Goal: Task Accomplishment & Management: Complete application form

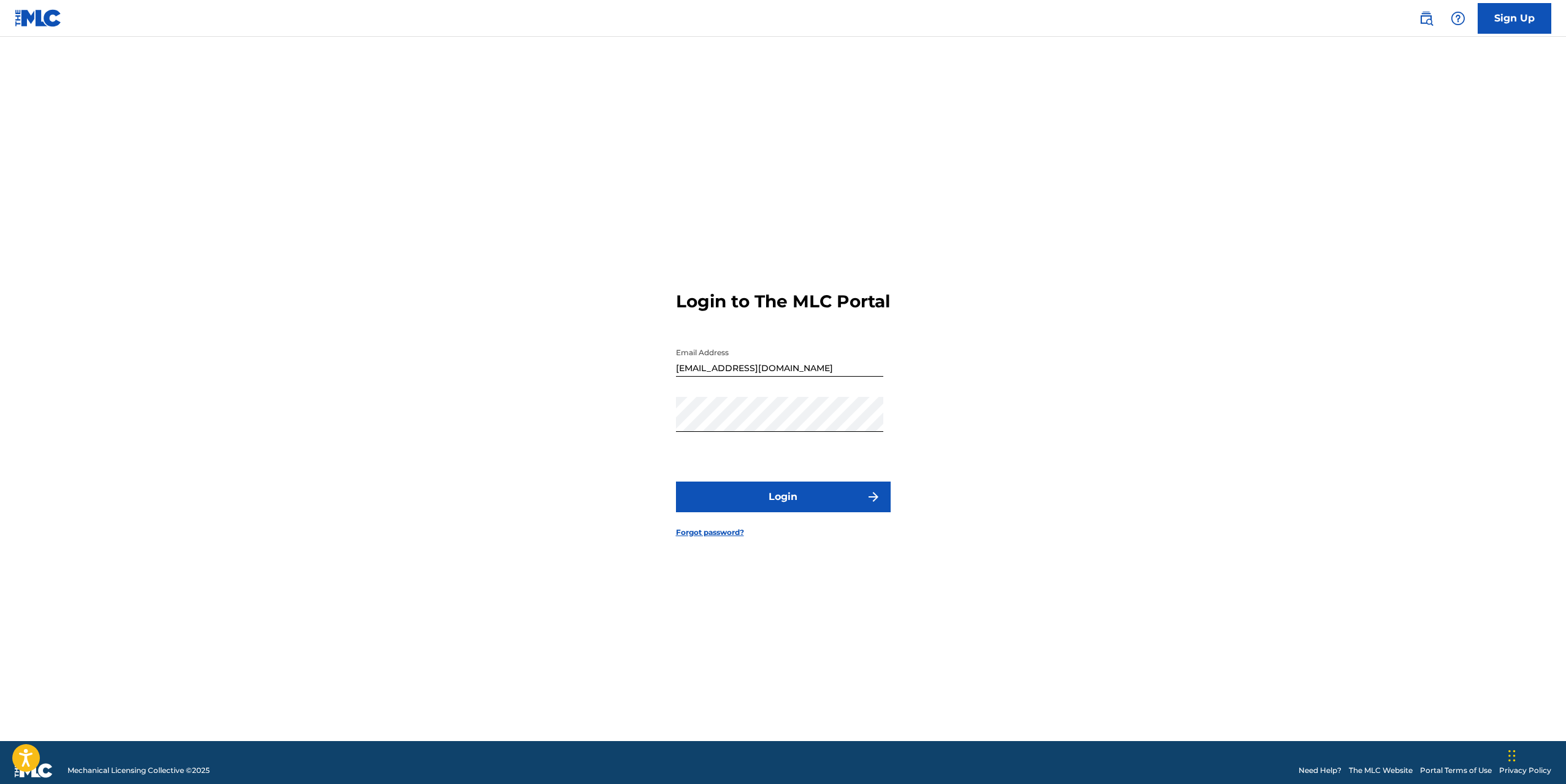
click at [795, 504] on button "Login" at bounding box center [783, 497] width 215 height 31
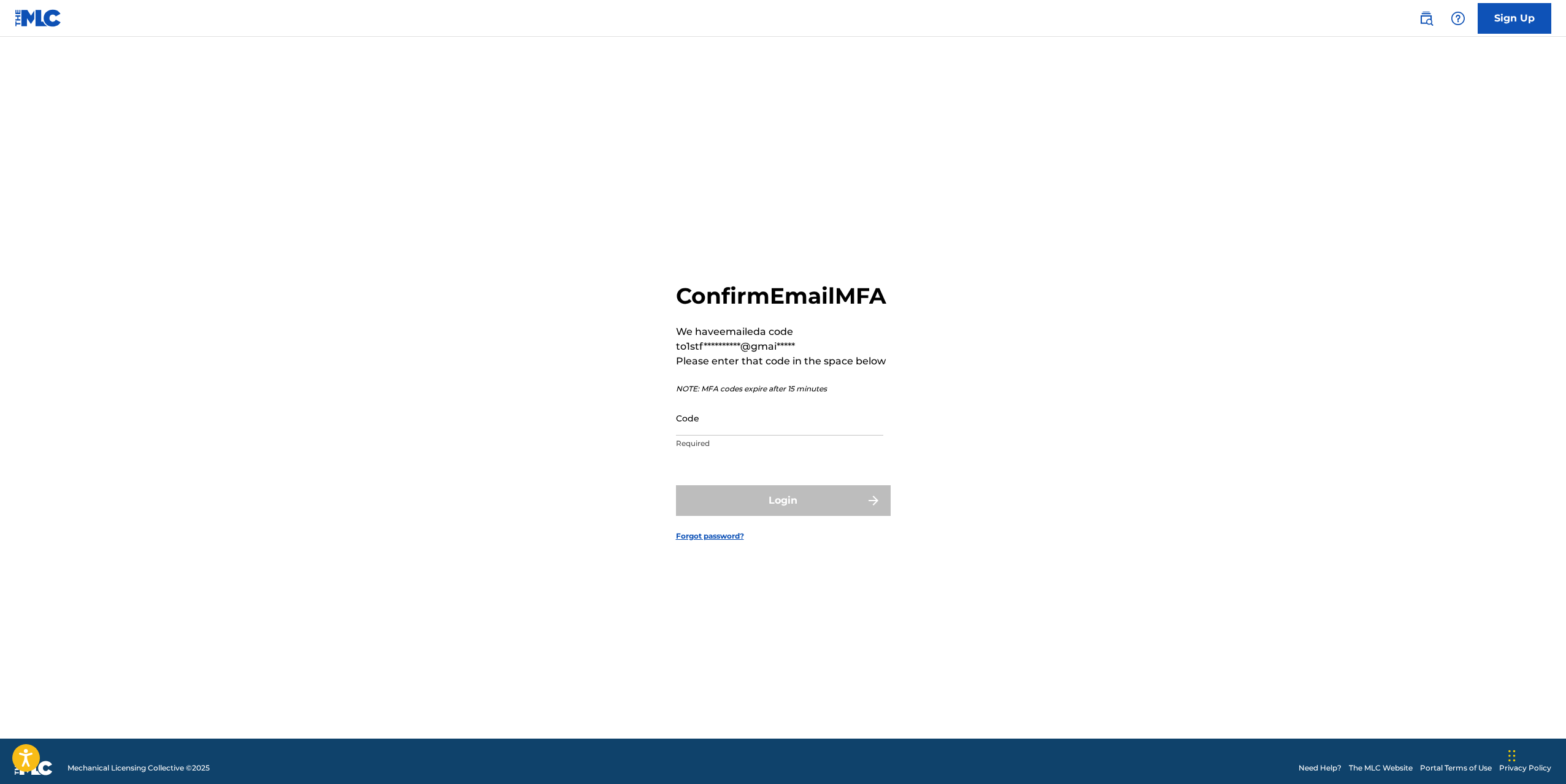
scroll to position [5, 0]
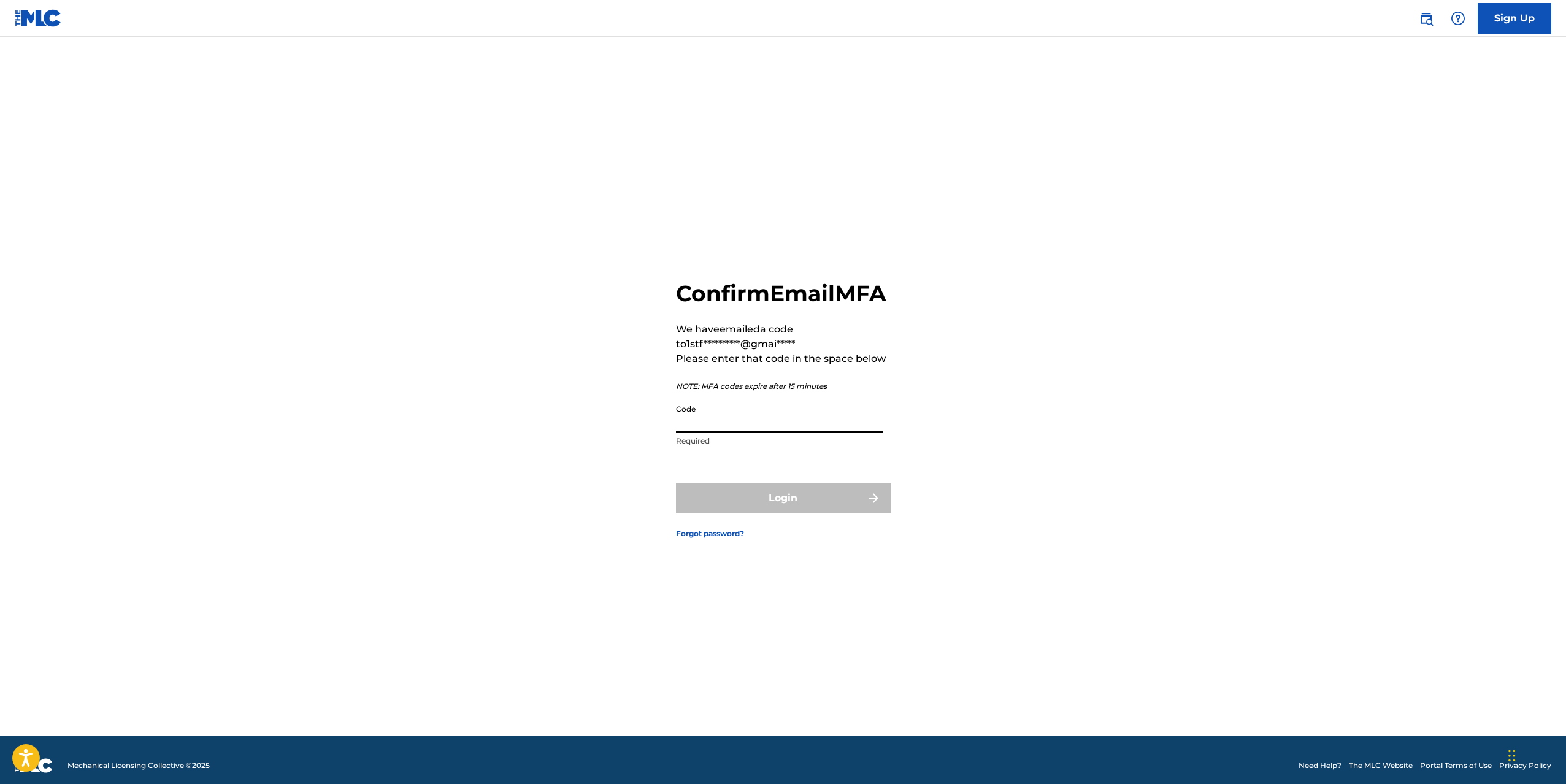
click at [727, 423] on input "Code" at bounding box center [780, 415] width 207 height 35
type input "839500"
click at [783, 511] on button "Login" at bounding box center [783, 499] width 215 height 31
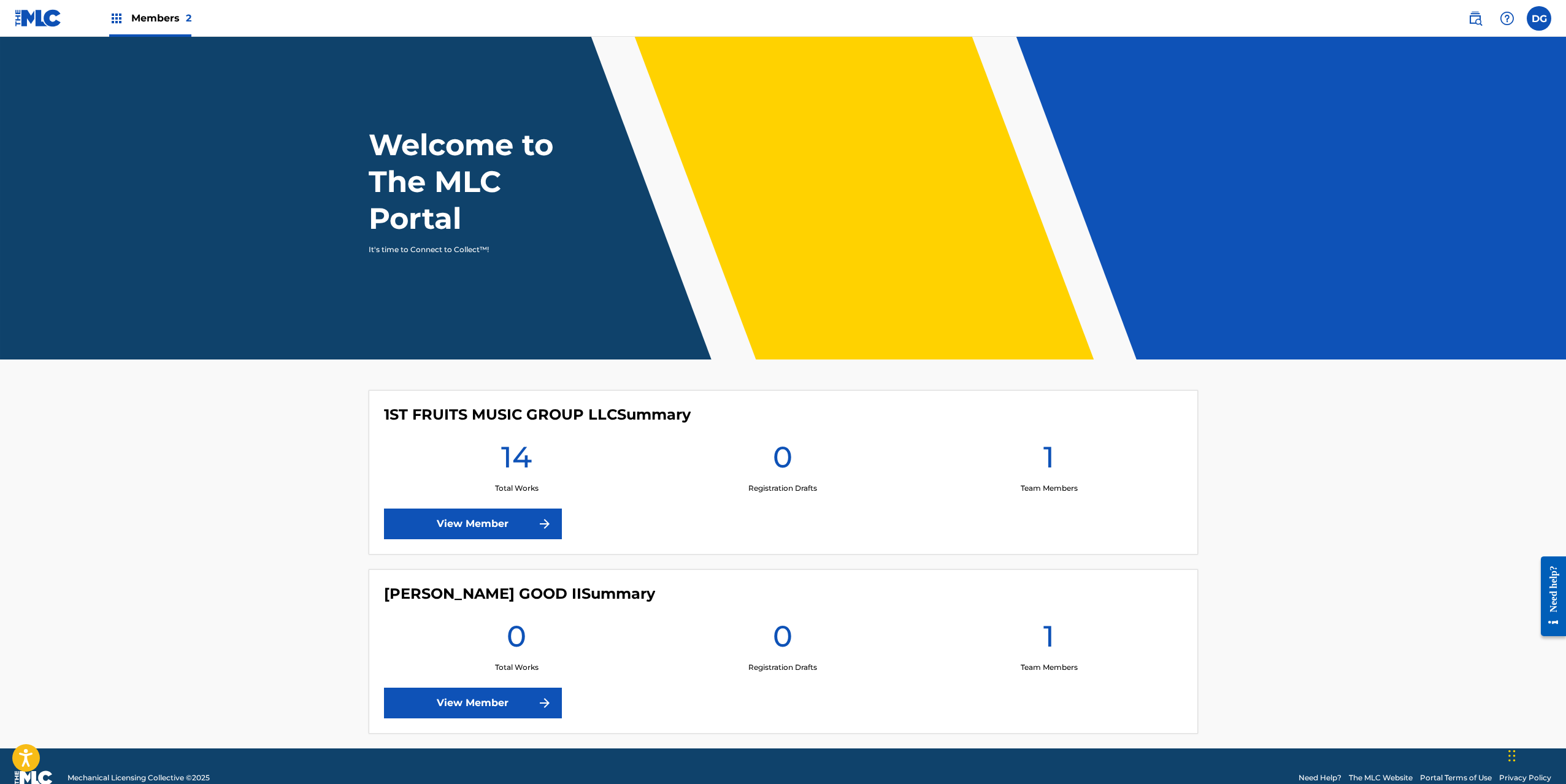
click at [486, 514] on link "View Member" at bounding box center [473, 524] width 178 height 31
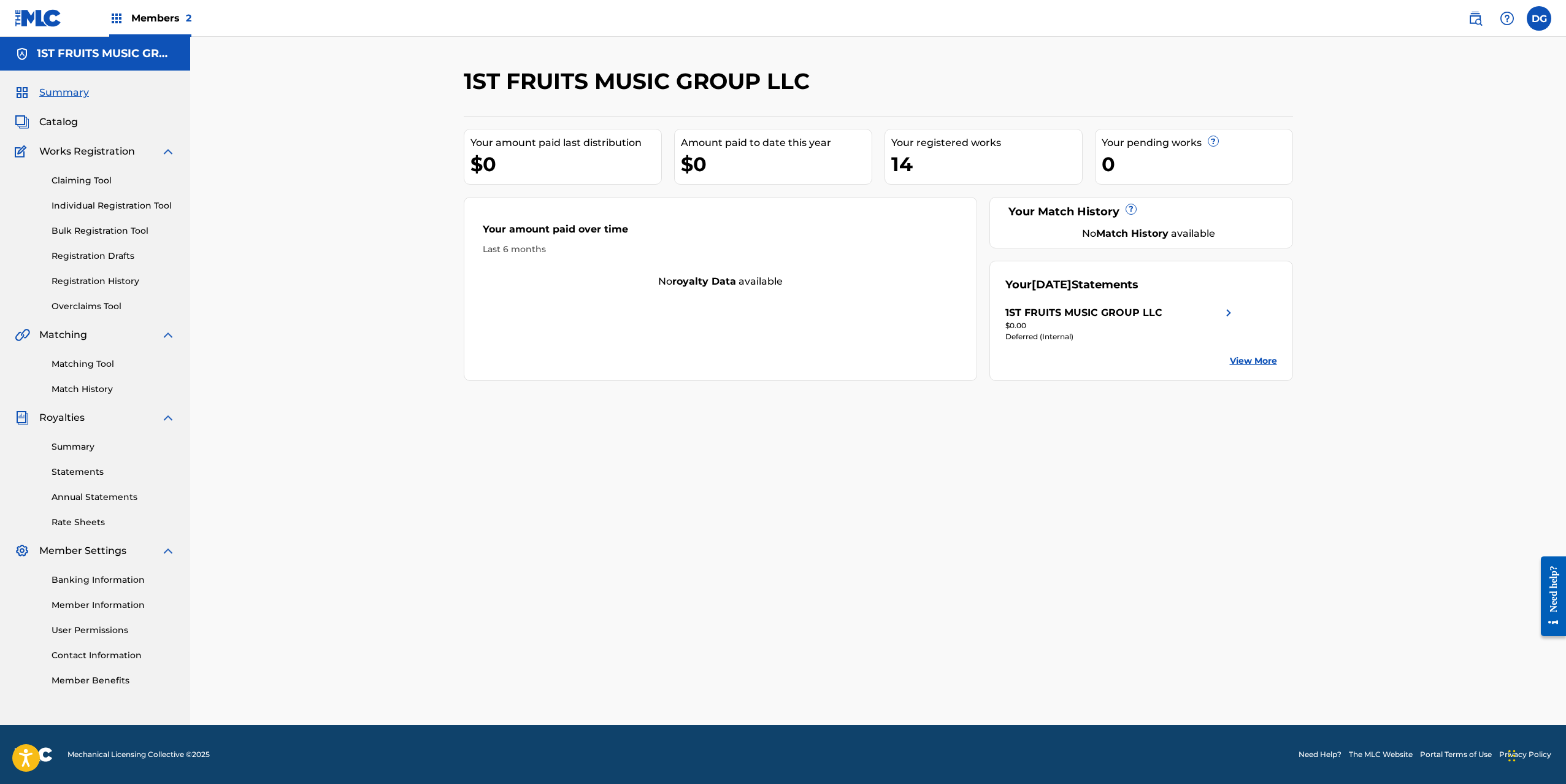
click at [75, 154] on span "Works Registration" at bounding box center [87, 151] width 96 height 15
click at [82, 206] on link "Individual Registration Tool" at bounding box center [114, 205] width 124 height 13
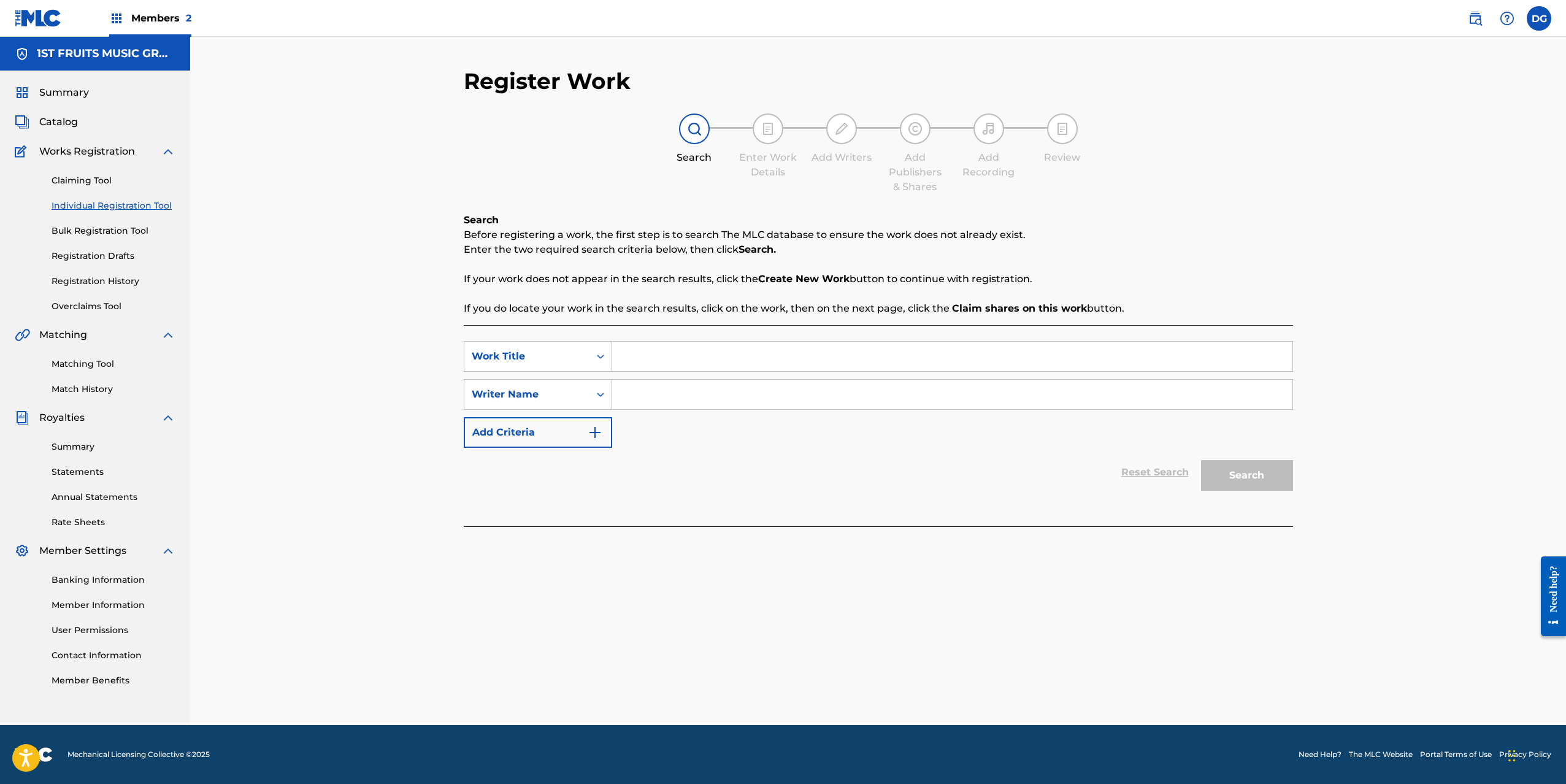
click at [665, 361] on input "Search Form" at bounding box center [953, 356] width 681 height 29
type input "TOP"
click at [658, 391] on input "Search Form" at bounding box center [953, 394] width 681 height 29
type input "[PERSON_NAME] GOOD"
click at [1260, 478] on button "Search" at bounding box center [1247, 475] width 92 height 31
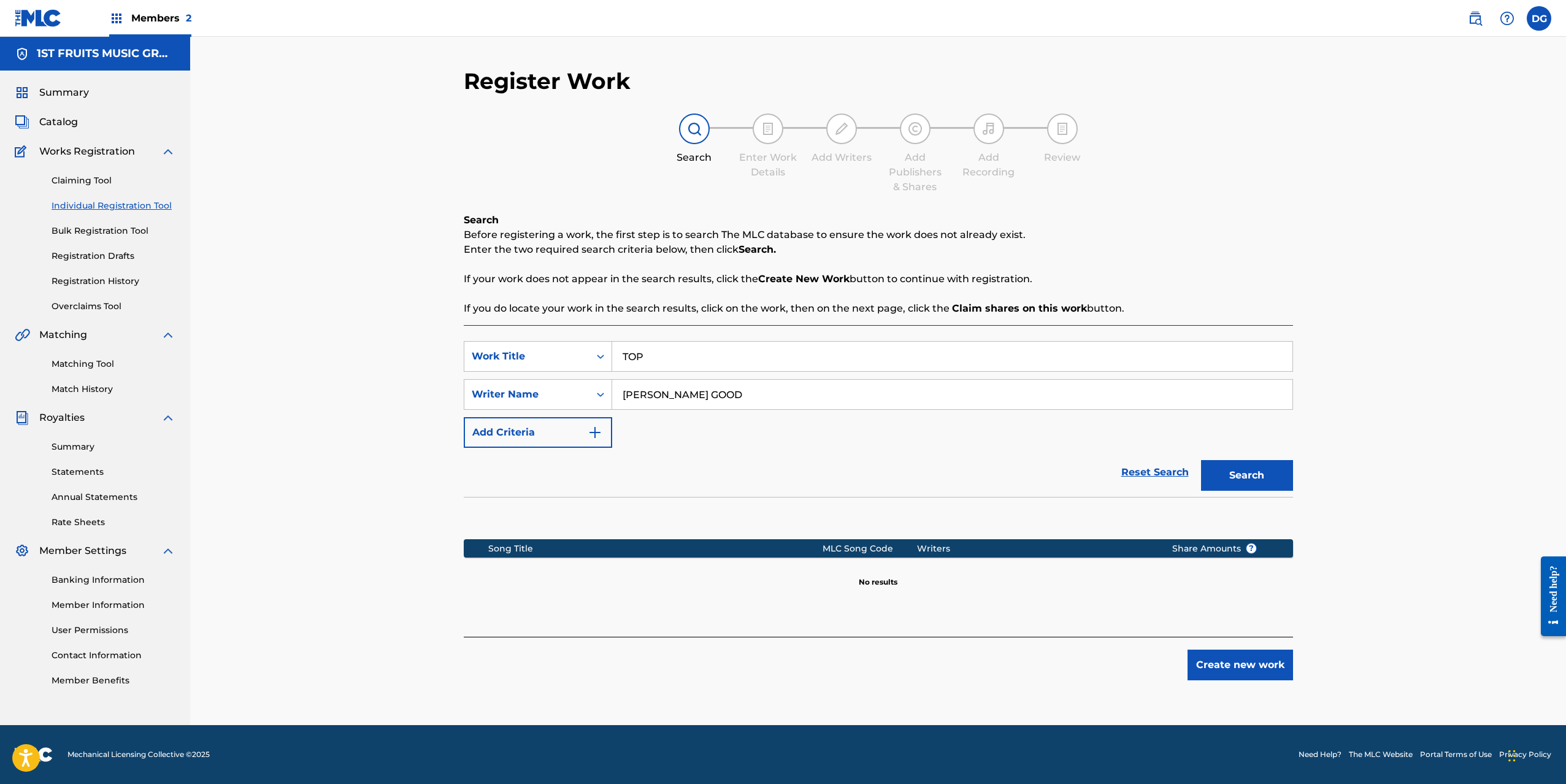
click at [1241, 668] on button "Create new work" at bounding box center [1241, 665] width 105 height 31
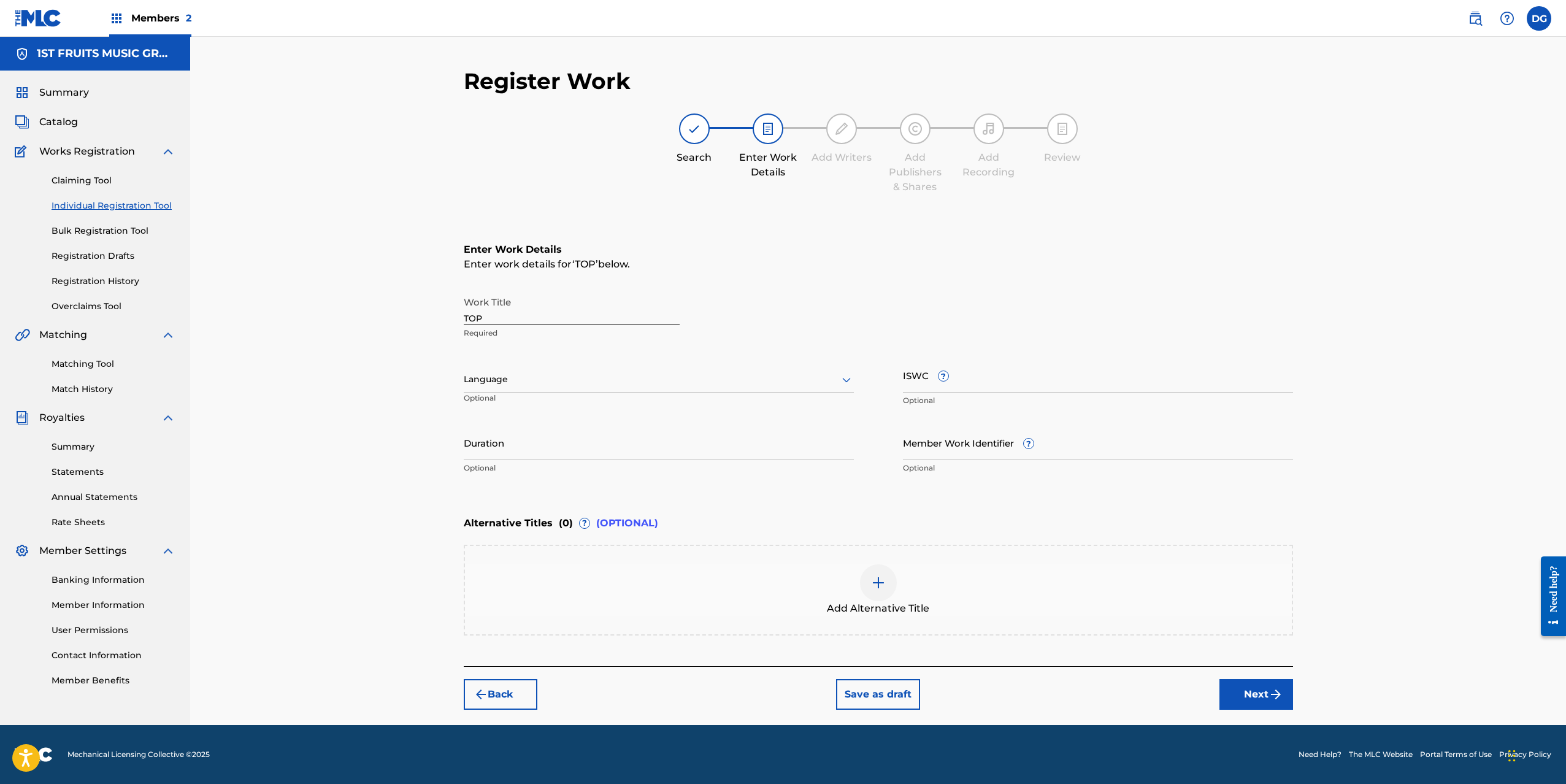
click at [980, 381] on input "ISWC ?" at bounding box center [1098, 375] width 390 height 35
paste input "860007187476"
type input "860007187476"
drag, startPoint x: 975, startPoint y: 386, endPoint x: 873, endPoint y: 386, distance: 102.0
click at [873, 386] on div "Work Title TOP Required Language Optional ISWC ? 860007187476 The ISWC format m…" at bounding box center [878, 385] width 829 height 190
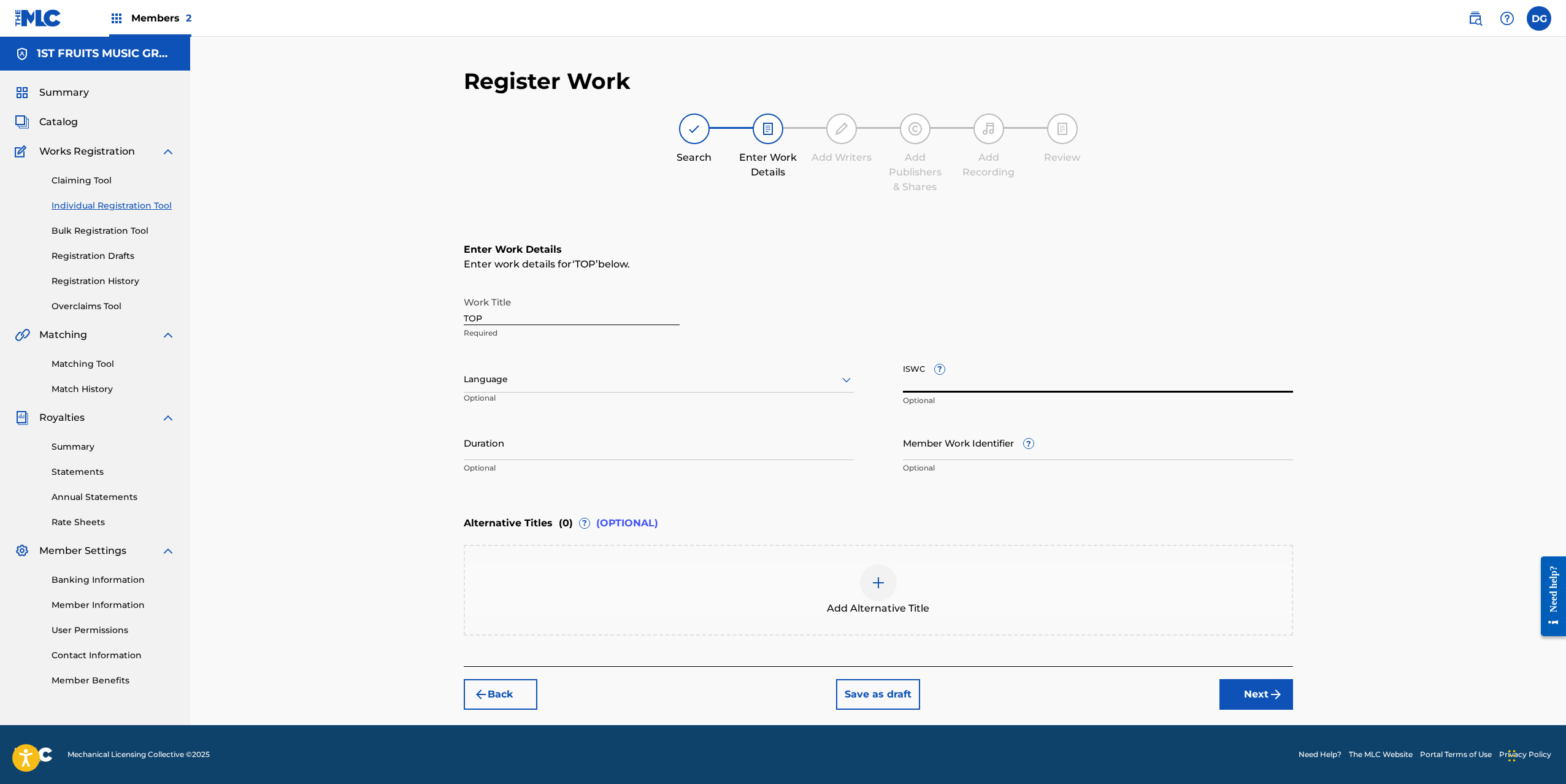
click at [958, 379] on input "ISWC ?" at bounding box center [1098, 375] width 390 height 35
paste input "T-335.146.157-5"
type input "T-335.146.157-5"
click at [482, 446] on input "Duration" at bounding box center [659, 442] width 390 height 35
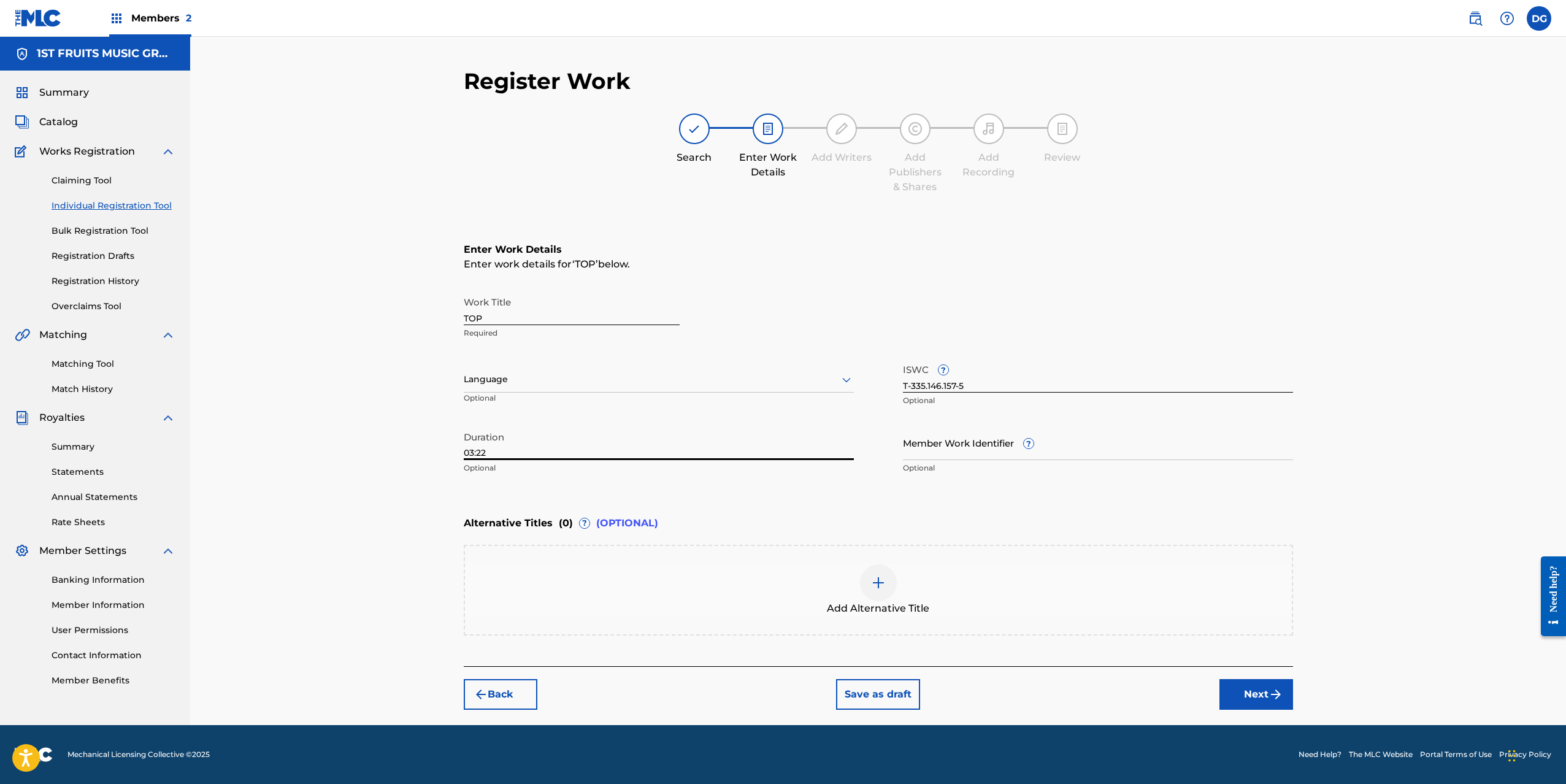
type input "03:22"
click at [714, 517] on div "Alternative Titles ( 0 ) ? (OPTIONAL)" at bounding box center [878, 523] width 829 height 27
click at [873, 583] on img at bounding box center [878, 582] width 15 height 15
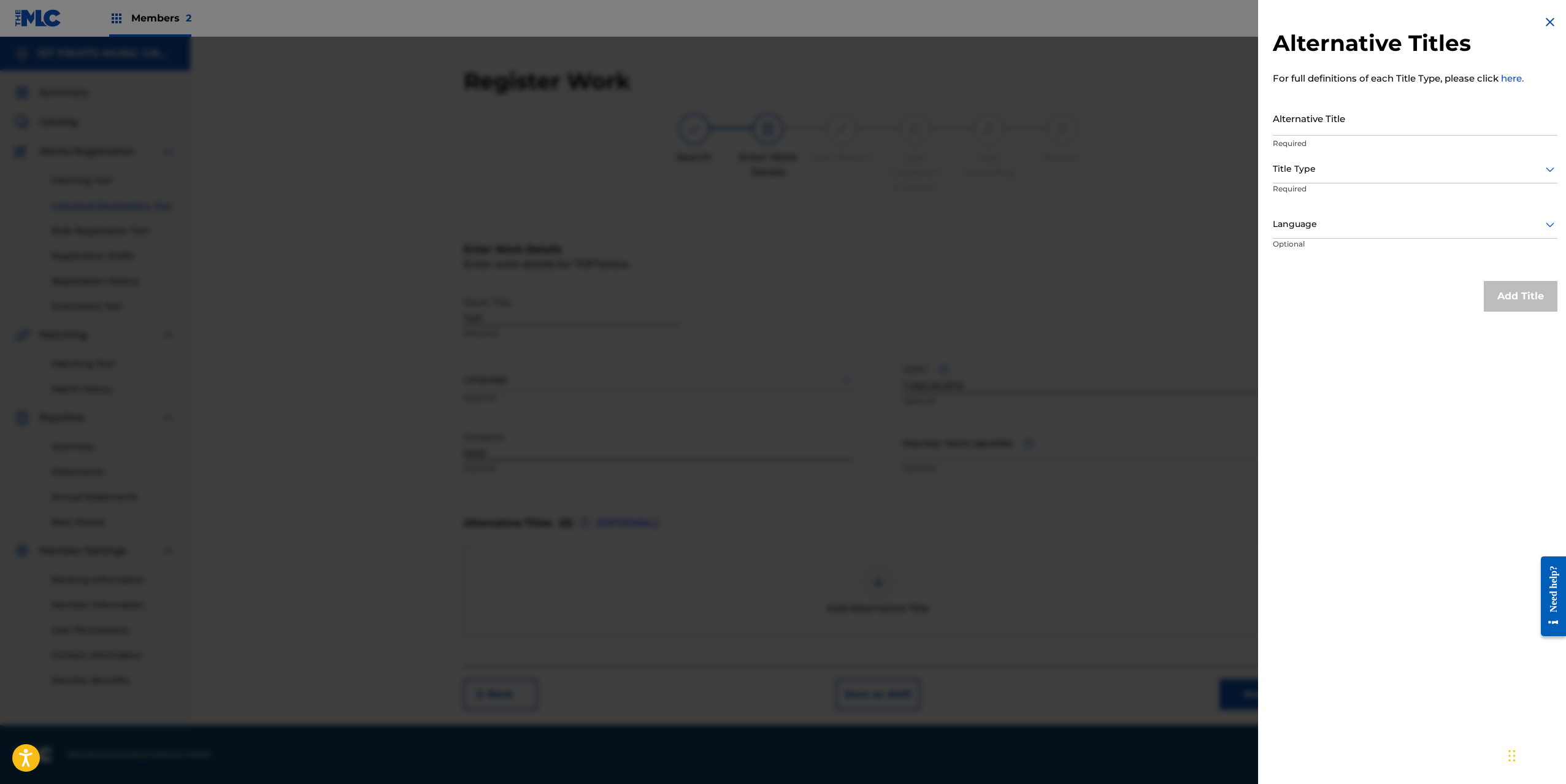
click at [1306, 118] on input "Alternative Title" at bounding box center [1415, 118] width 285 height 35
paste input "IM AT THE TOP"
type input "IM AT THE TOP"
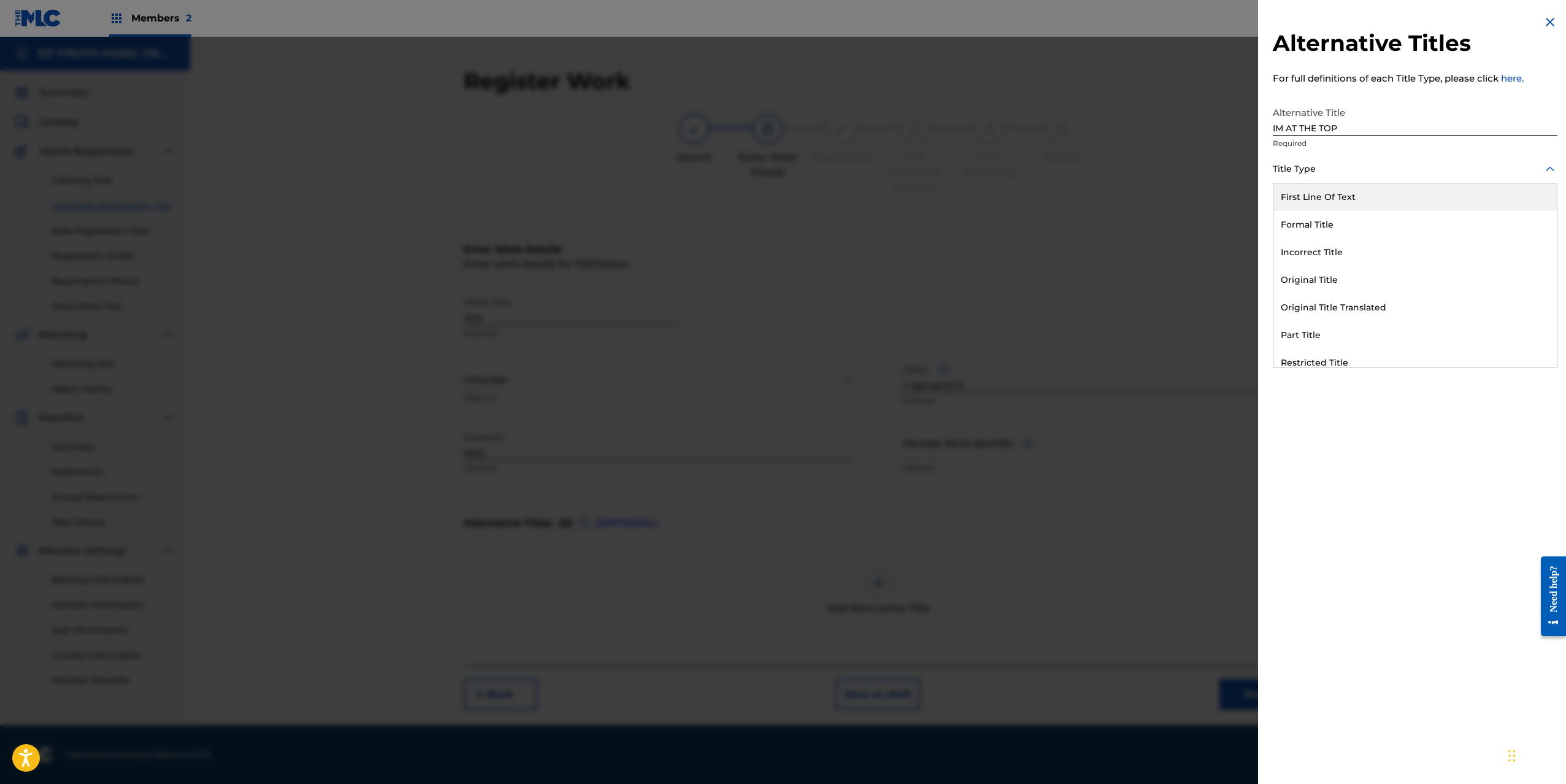
click at [1332, 177] on div "Title Type" at bounding box center [1415, 170] width 285 height 28
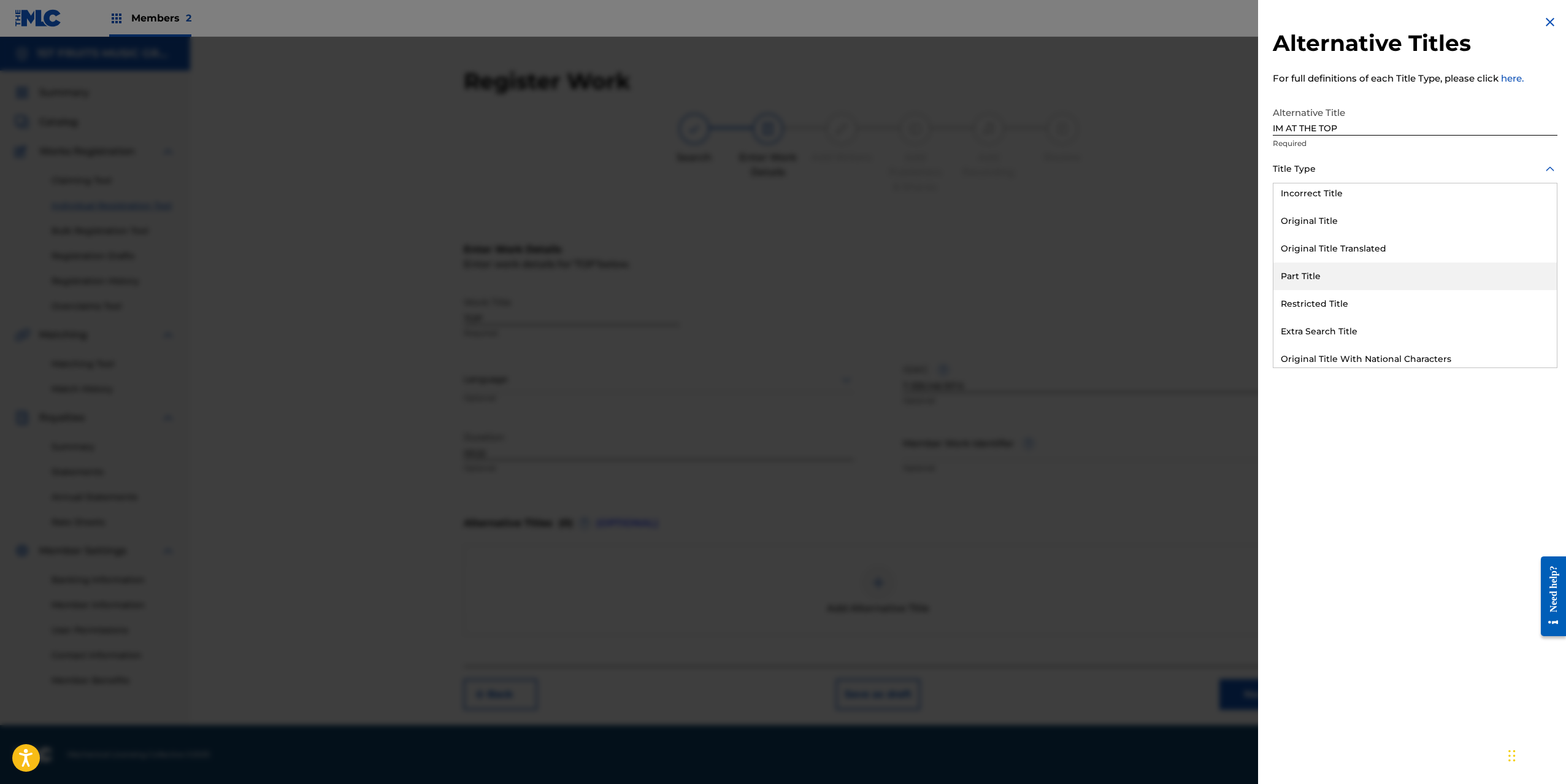
scroll to position [110, 0]
click at [1325, 361] on div "Alternative Title" at bounding box center [1415, 363] width 283 height 28
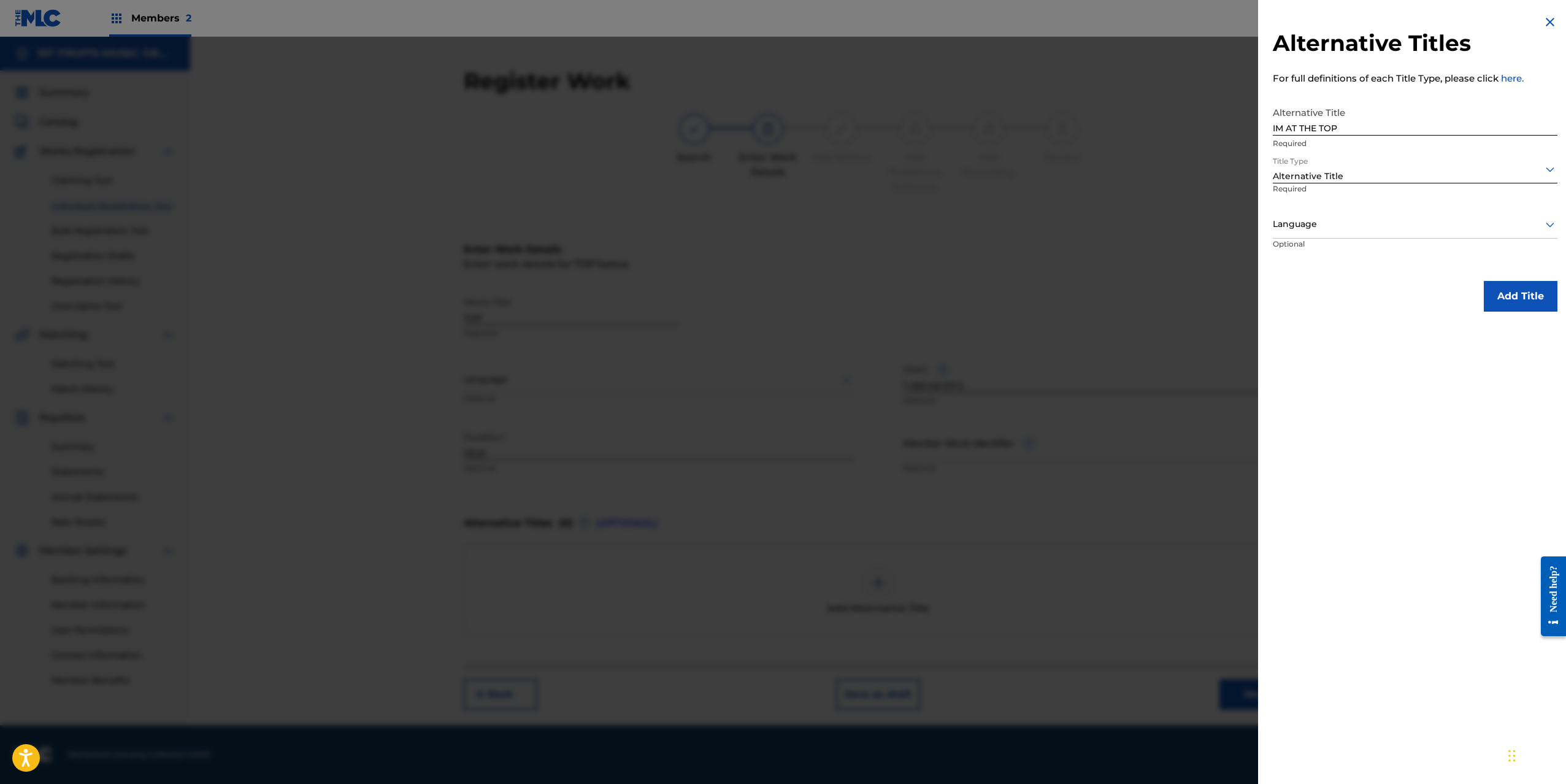
click at [1537, 300] on button "Add Title" at bounding box center [1520, 297] width 73 height 31
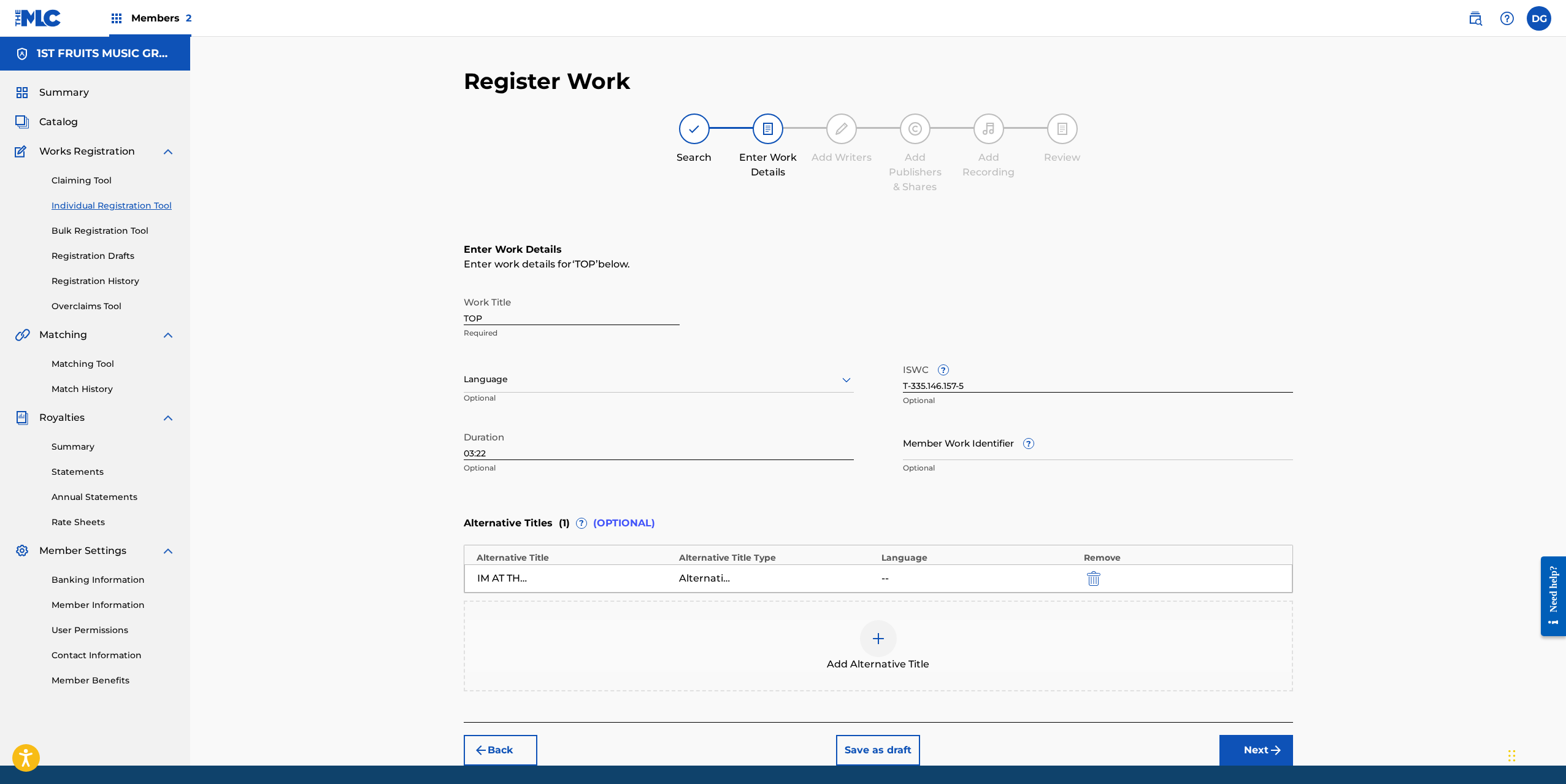
click at [879, 628] on div at bounding box center [878, 638] width 37 height 37
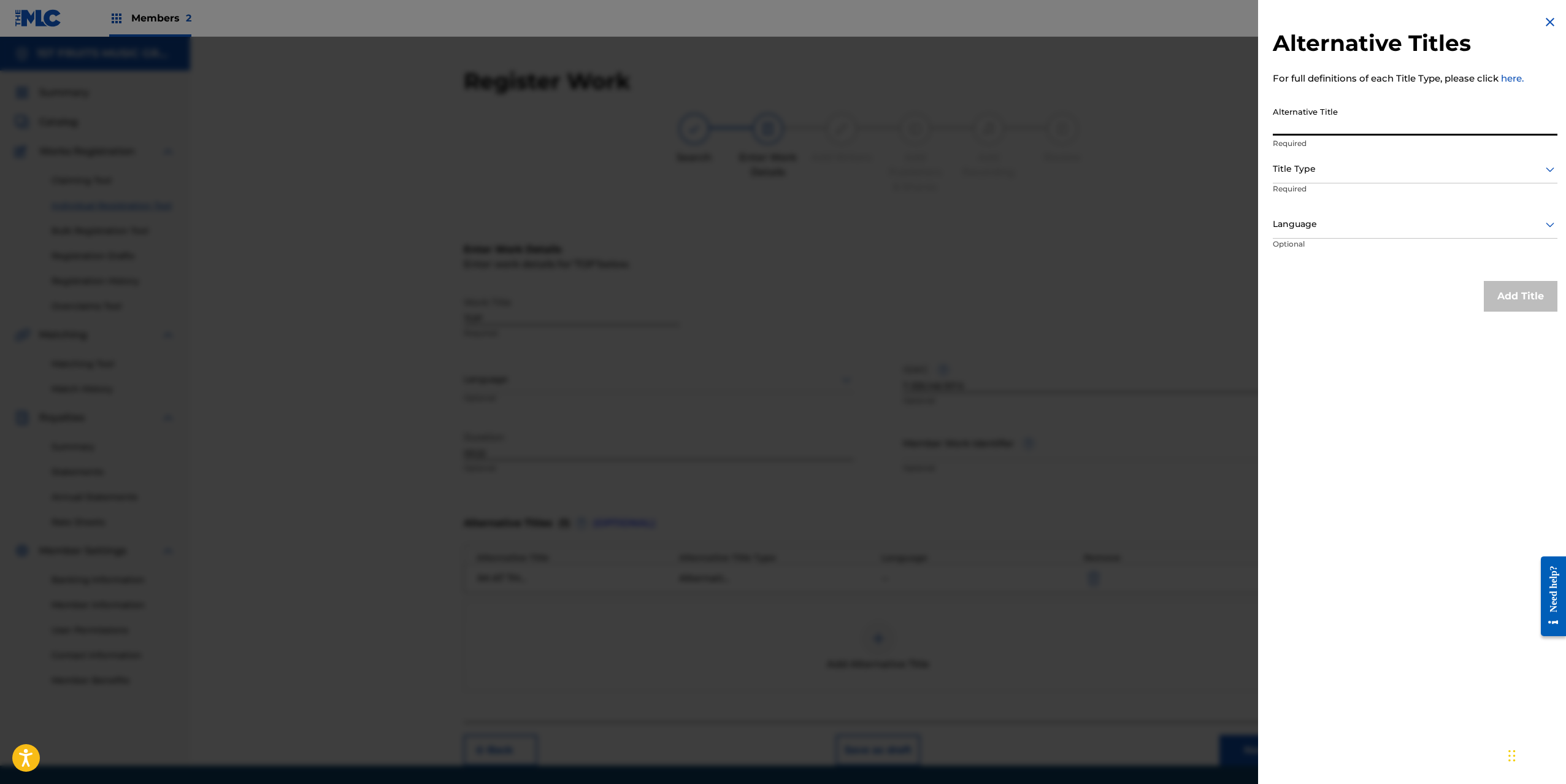
click at [1305, 128] on input "Alternative Title" at bounding box center [1415, 118] width 285 height 35
paste input "IM ON TOP"
type input "IM ON TOP"
click at [1325, 174] on div at bounding box center [1415, 169] width 285 height 16
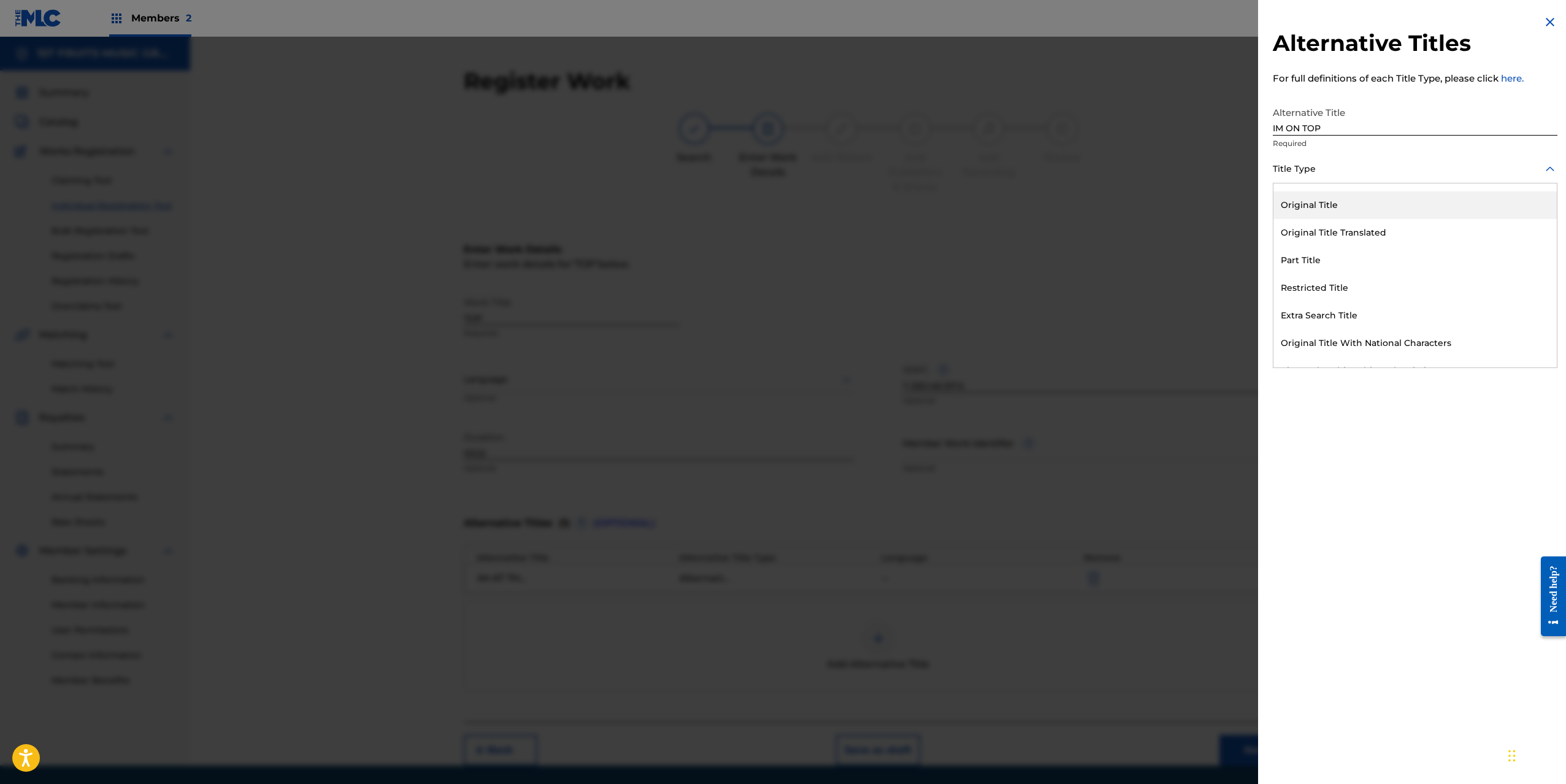
scroll to position [120, 0]
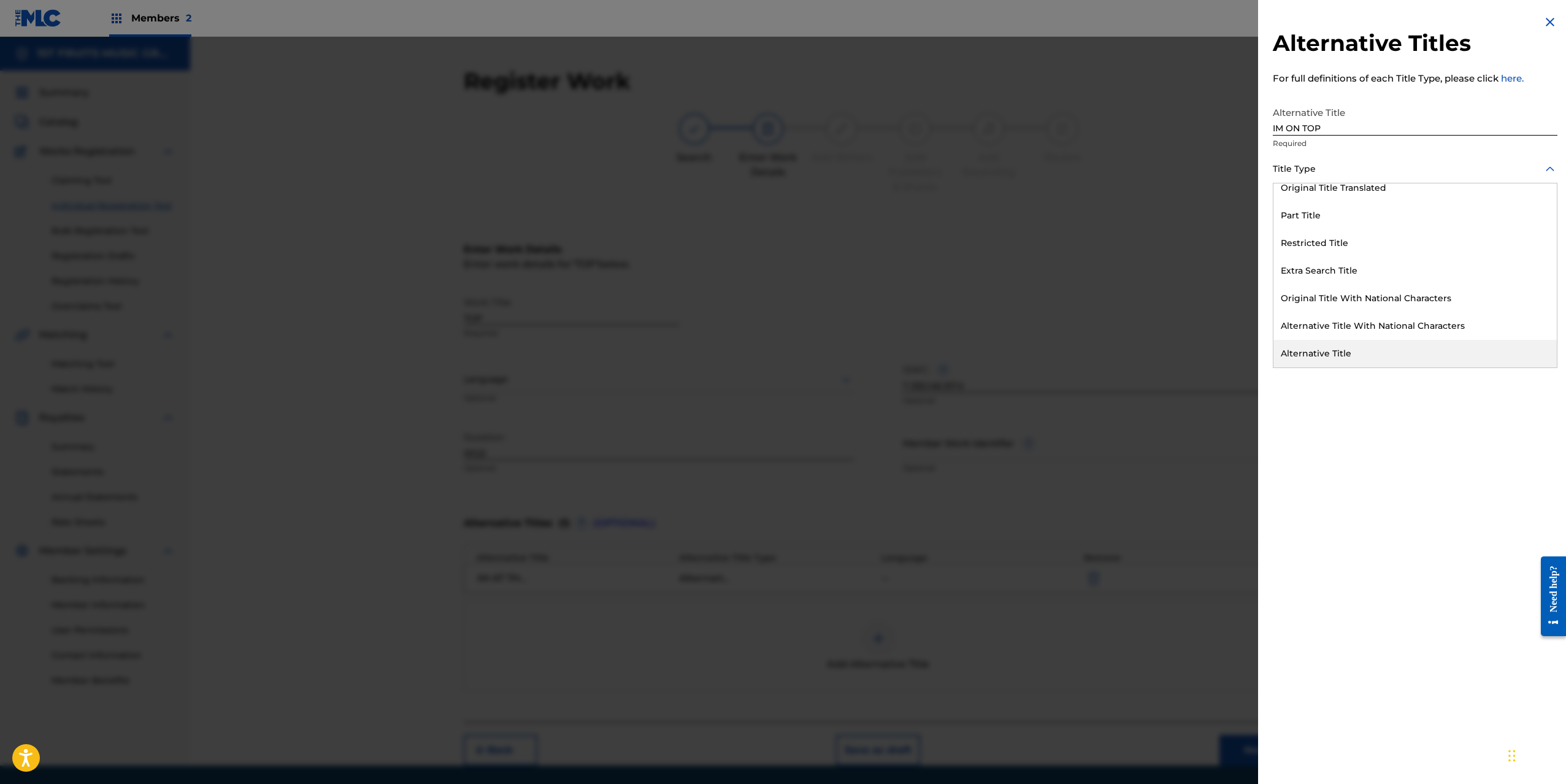
click at [1351, 354] on div "Alternative Title" at bounding box center [1415, 354] width 283 height 28
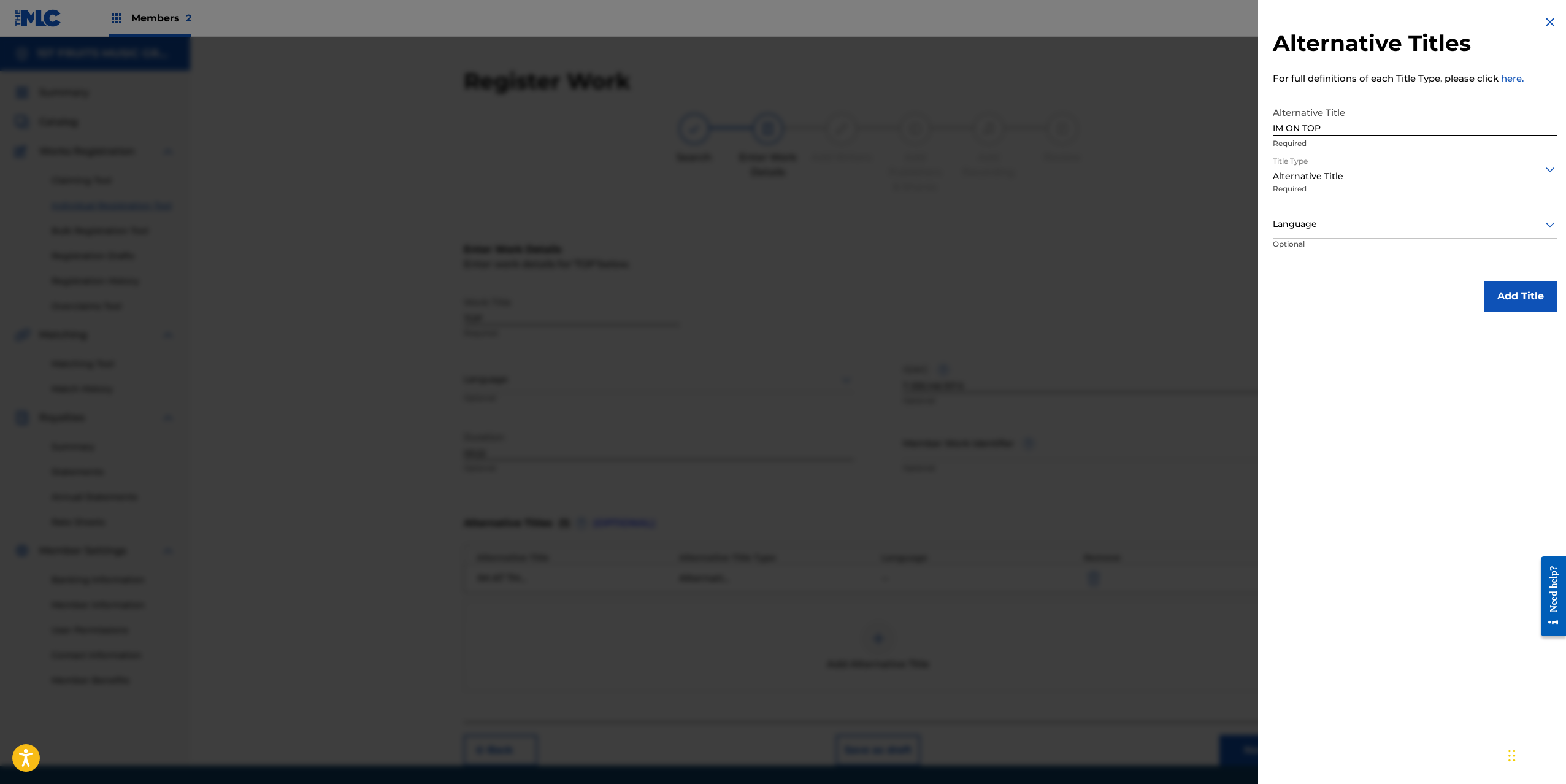
click at [1508, 303] on button "Add Title" at bounding box center [1520, 297] width 73 height 31
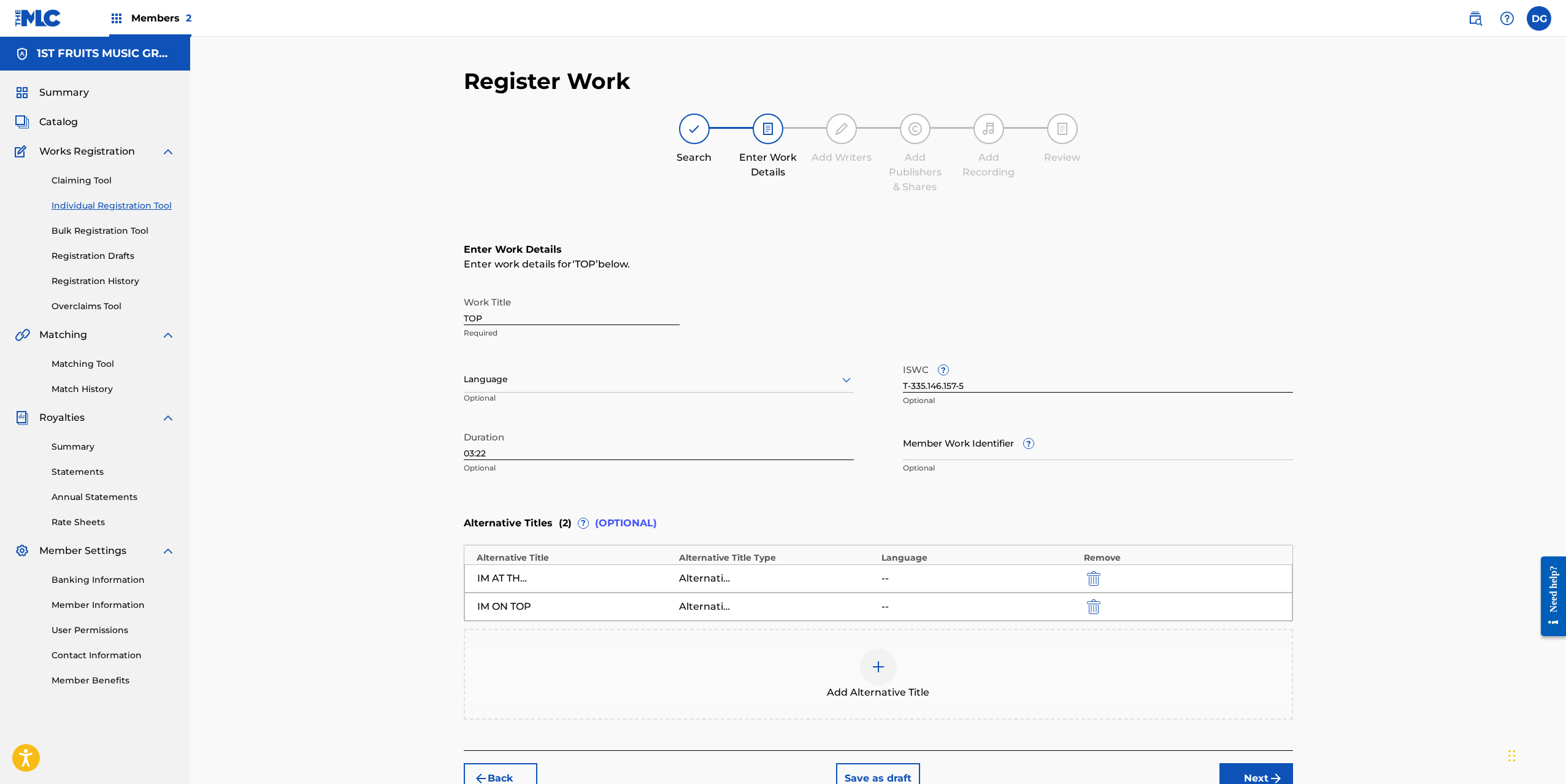
click at [865, 668] on div at bounding box center [878, 667] width 37 height 37
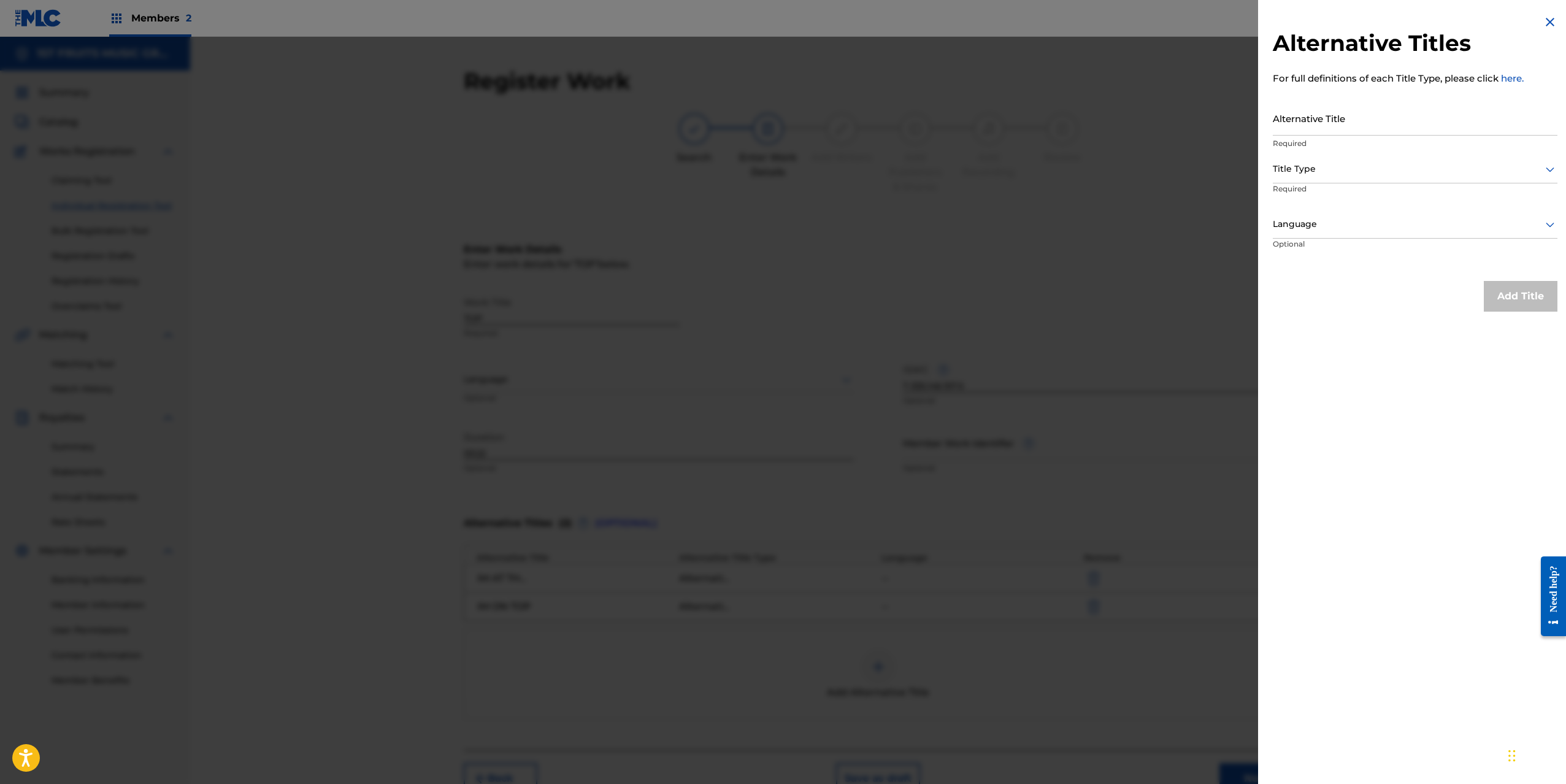
click at [1334, 123] on input "Alternative Title" at bounding box center [1415, 118] width 285 height 35
paste input "YEAH ITS A LOT"
type input "YEAH ITS A LOT"
click at [1324, 174] on div at bounding box center [1415, 169] width 285 height 16
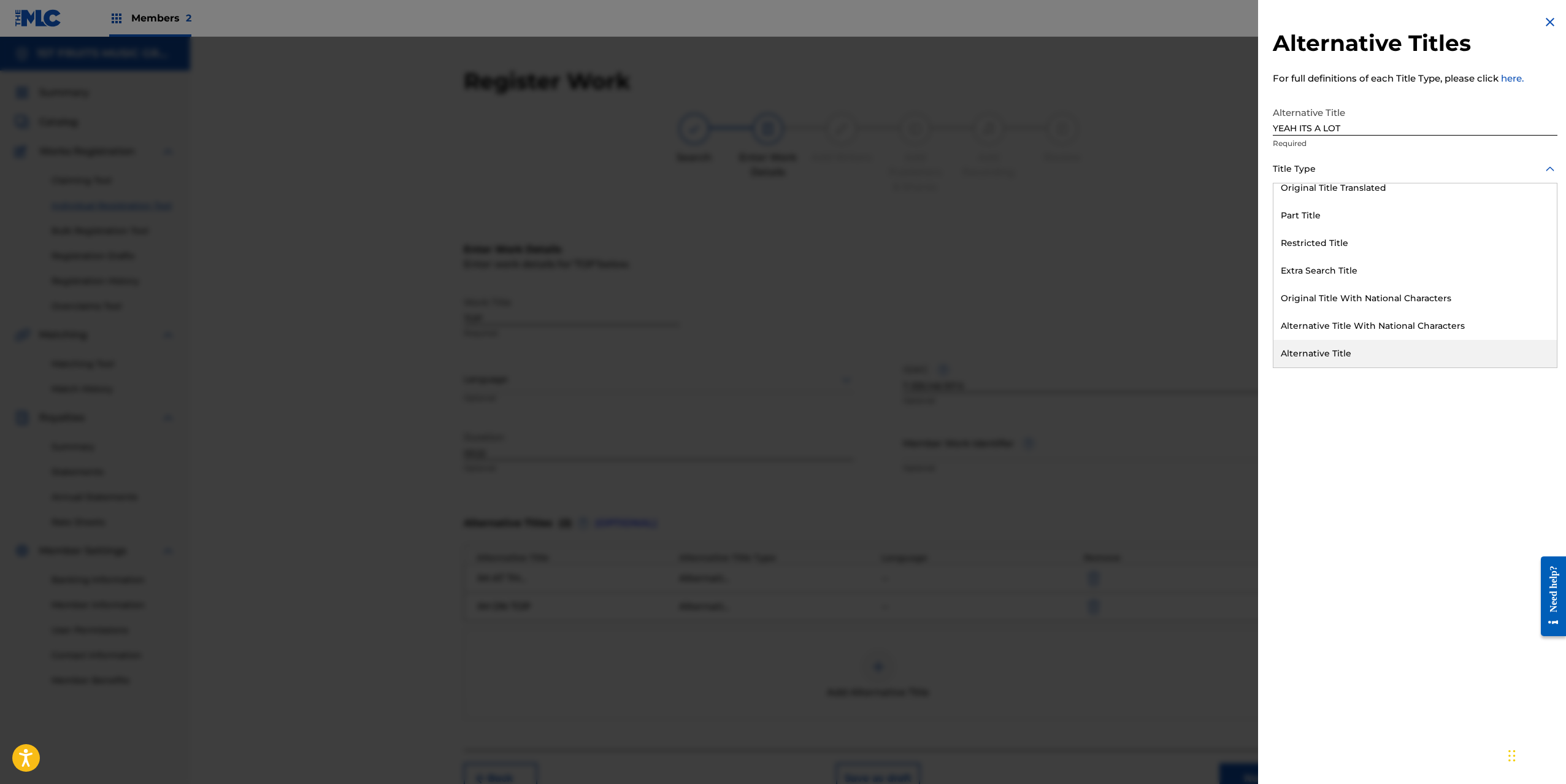
click at [1344, 355] on div "Alternative Title" at bounding box center [1415, 354] width 283 height 28
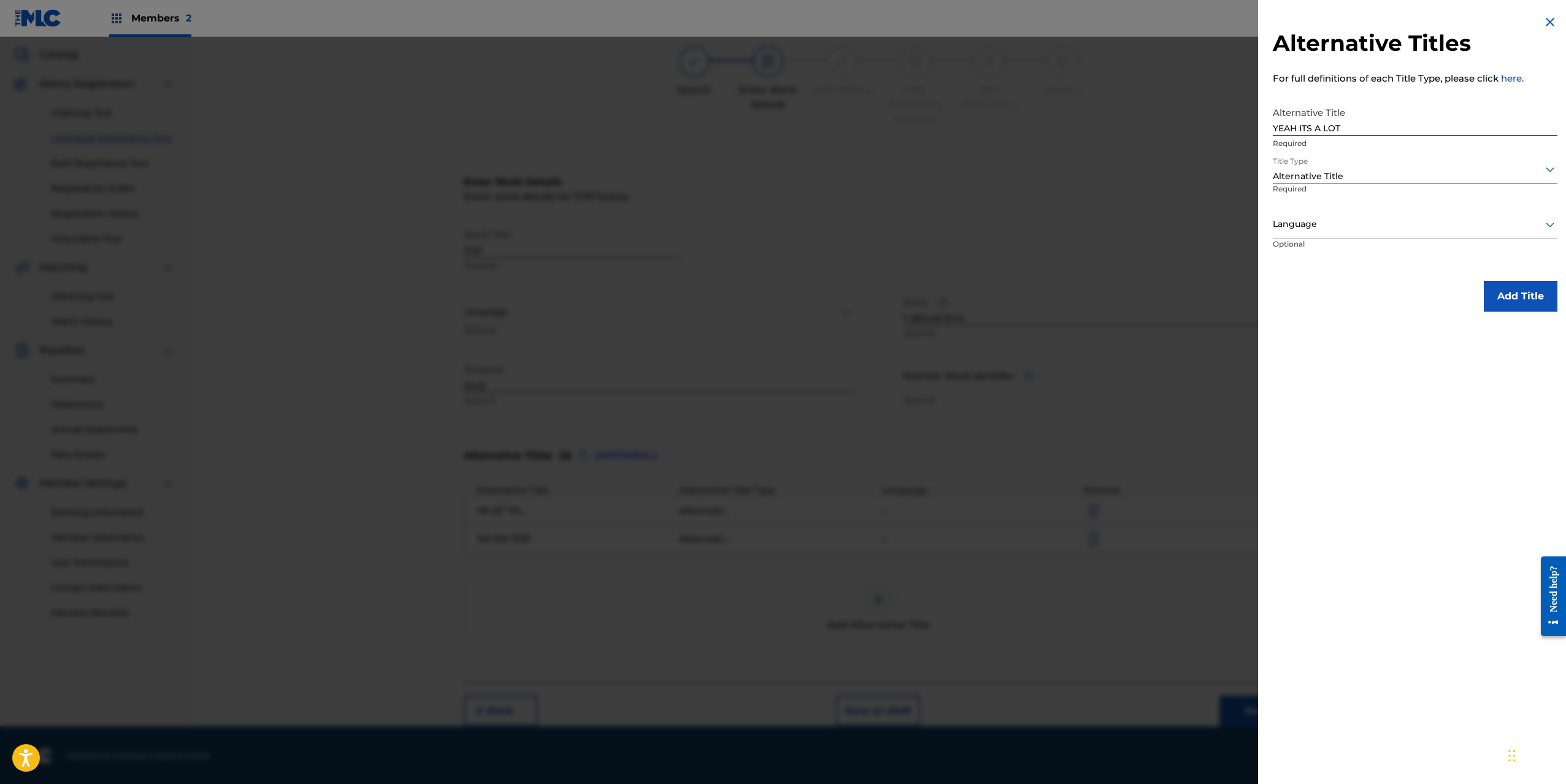
click at [1508, 304] on button "Add Title" at bounding box center [1520, 297] width 73 height 31
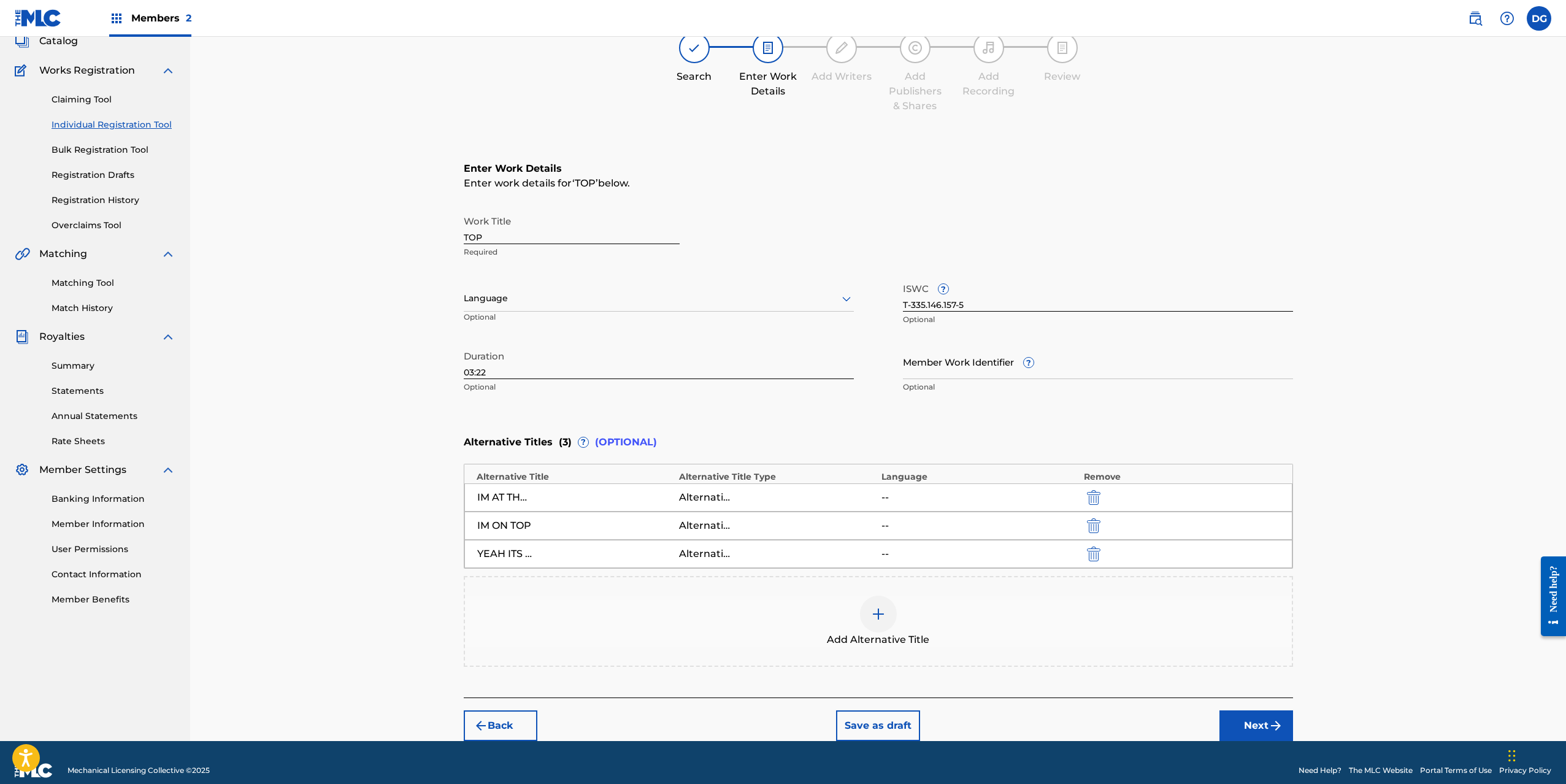
scroll to position [95, 0]
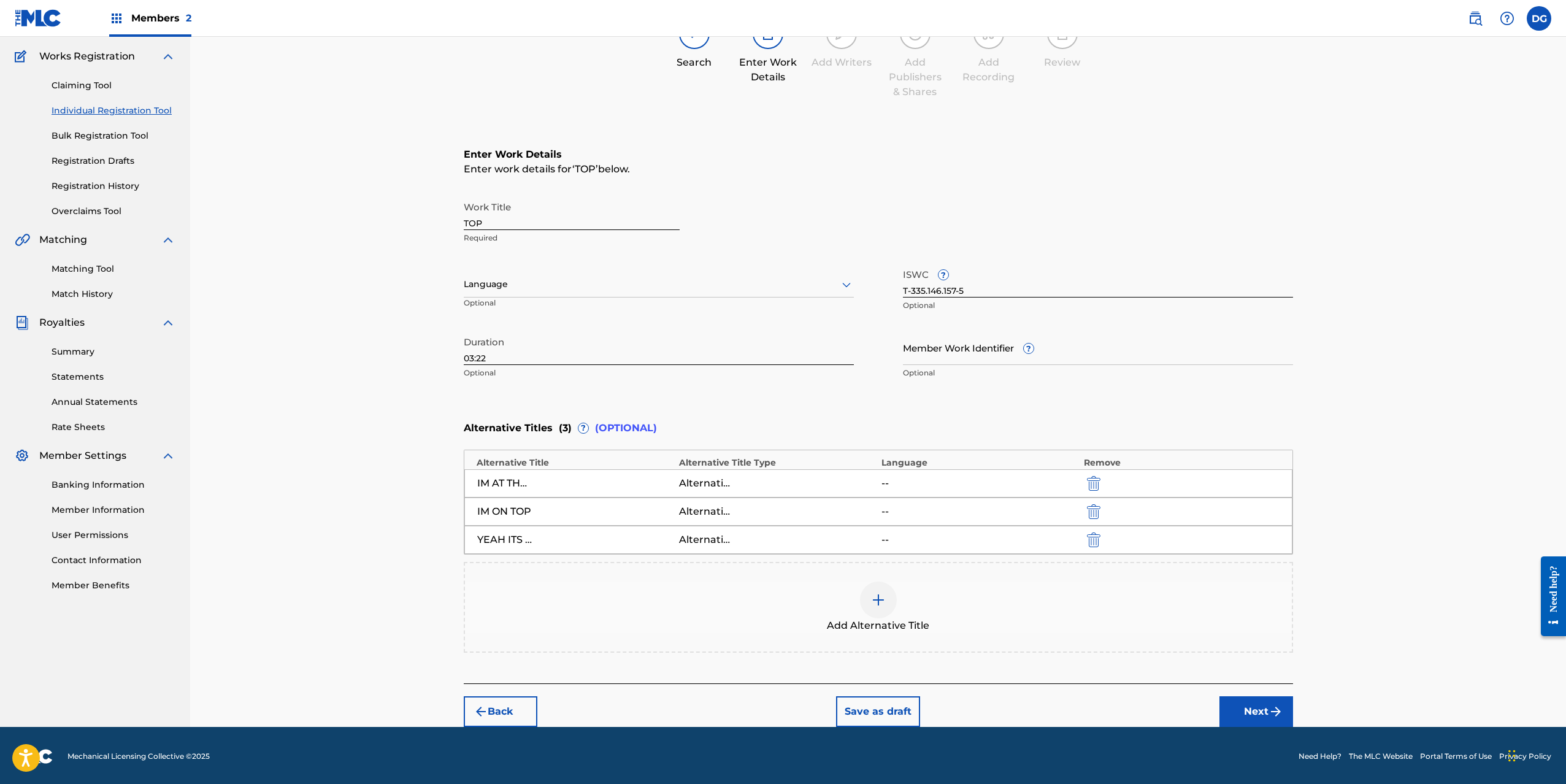
click at [1254, 707] on button "Next" at bounding box center [1256, 712] width 73 height 31
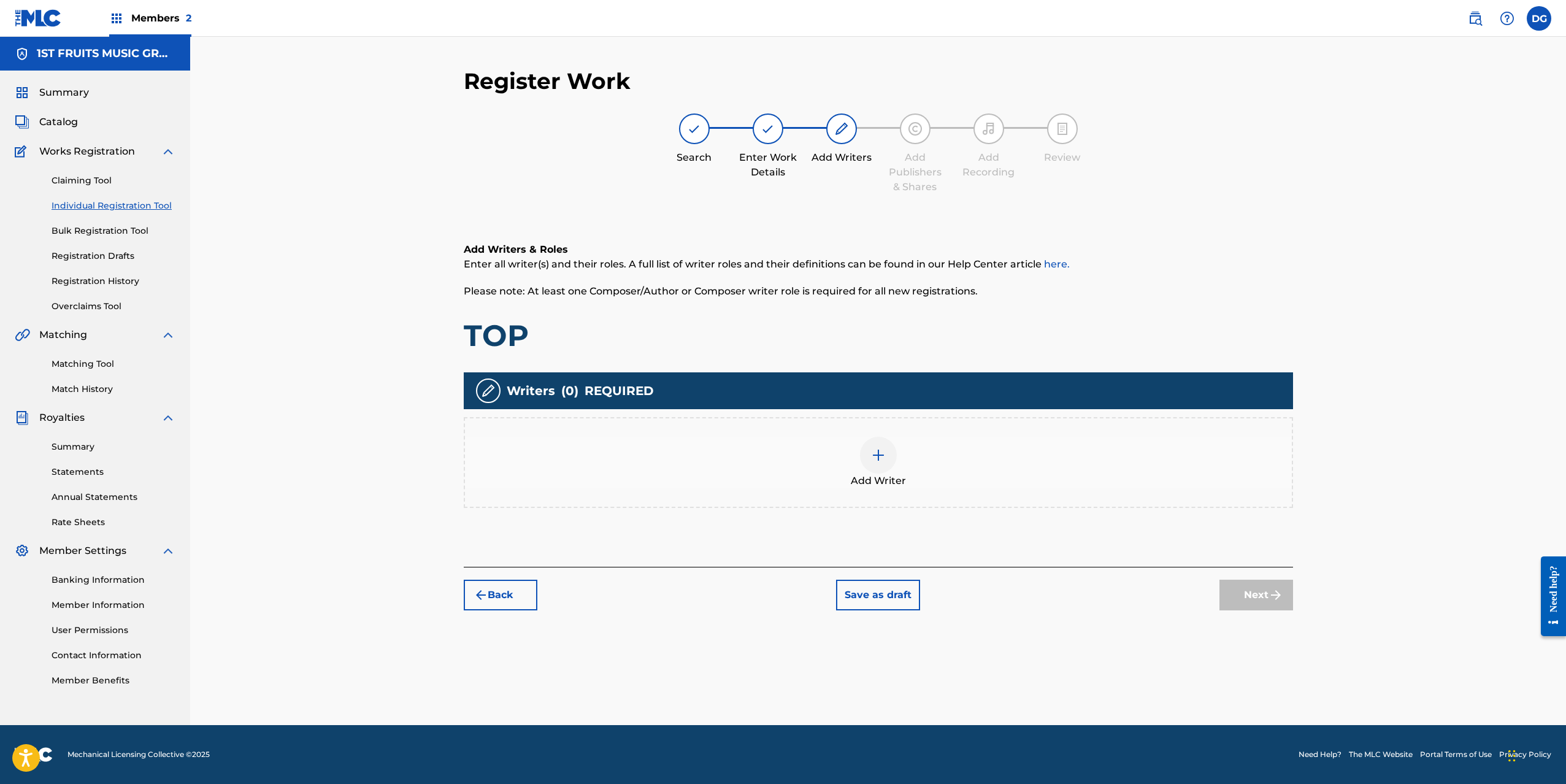
scroll to position [0, 0]
click at [879, 454] on img at bounding box center [878, 455] width 15 height 15
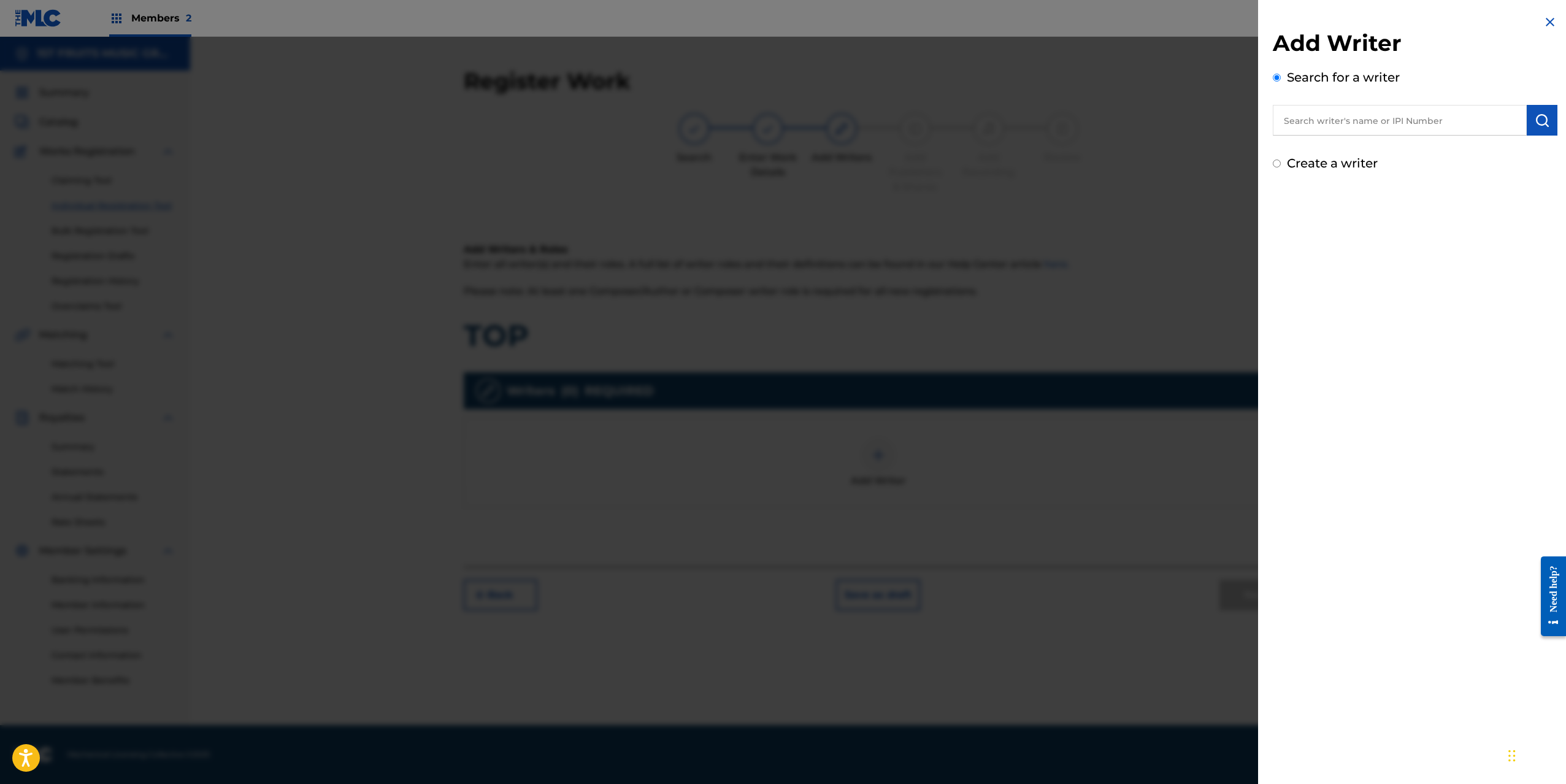
click at [1387, 124] on input "text" at bounding box center [1399, 121] width 254 height 31
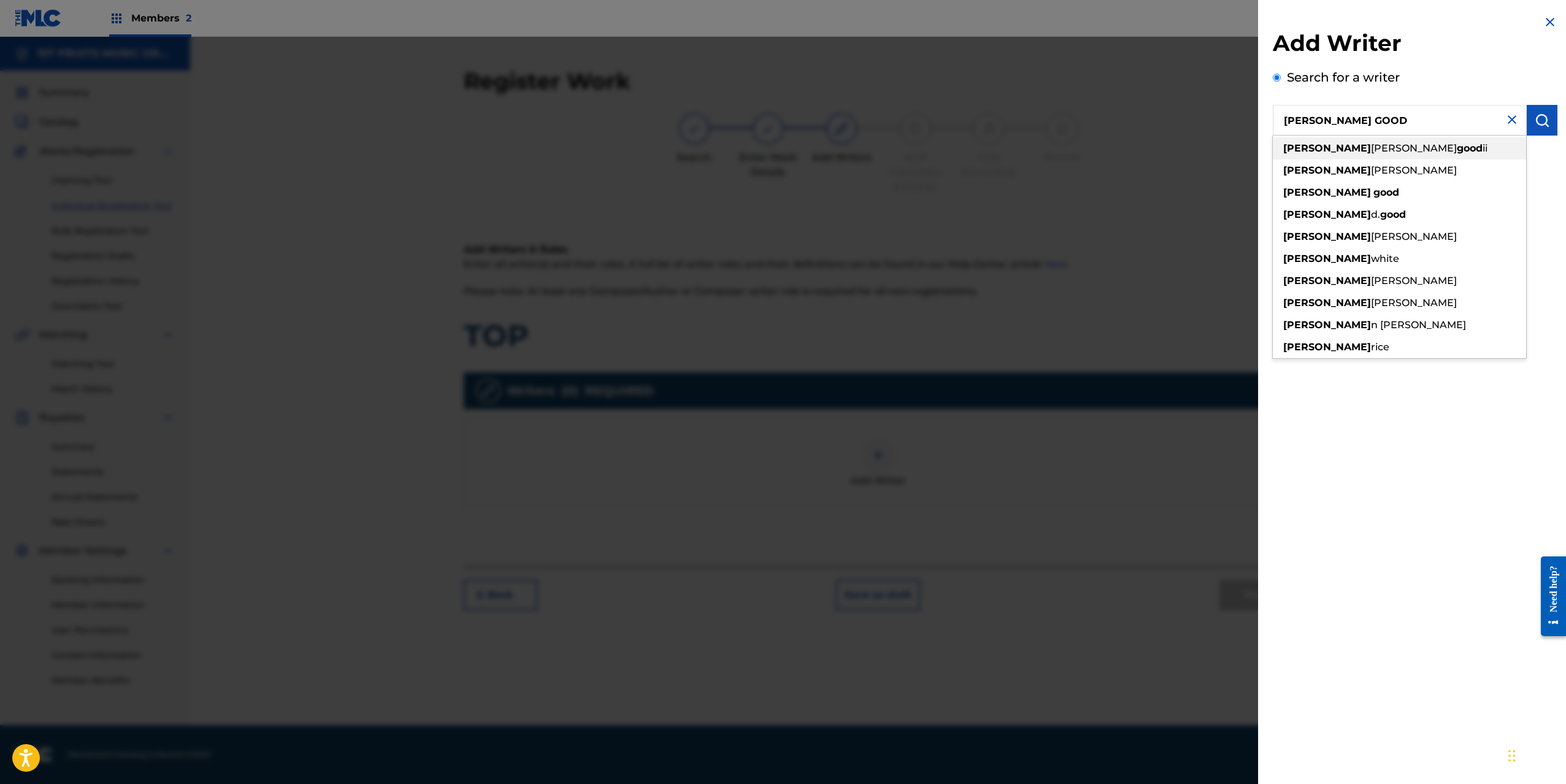
click at [1457, 148] on strong "good" at bounding box center [1470, 148] width 26 height 12
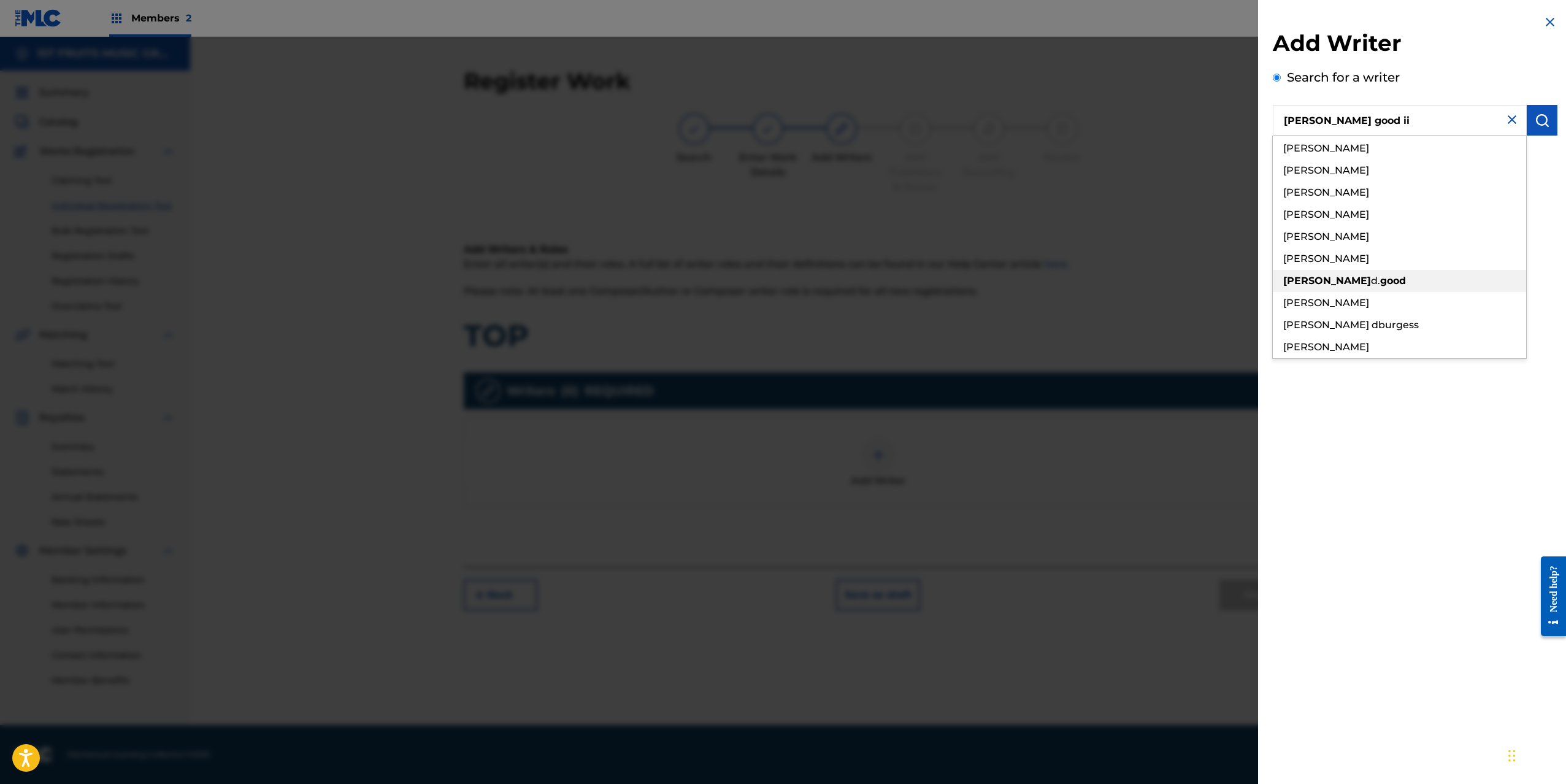
click at [1380, 281] on strong "good" at bounding box center [1393, 281] width 26 height 12
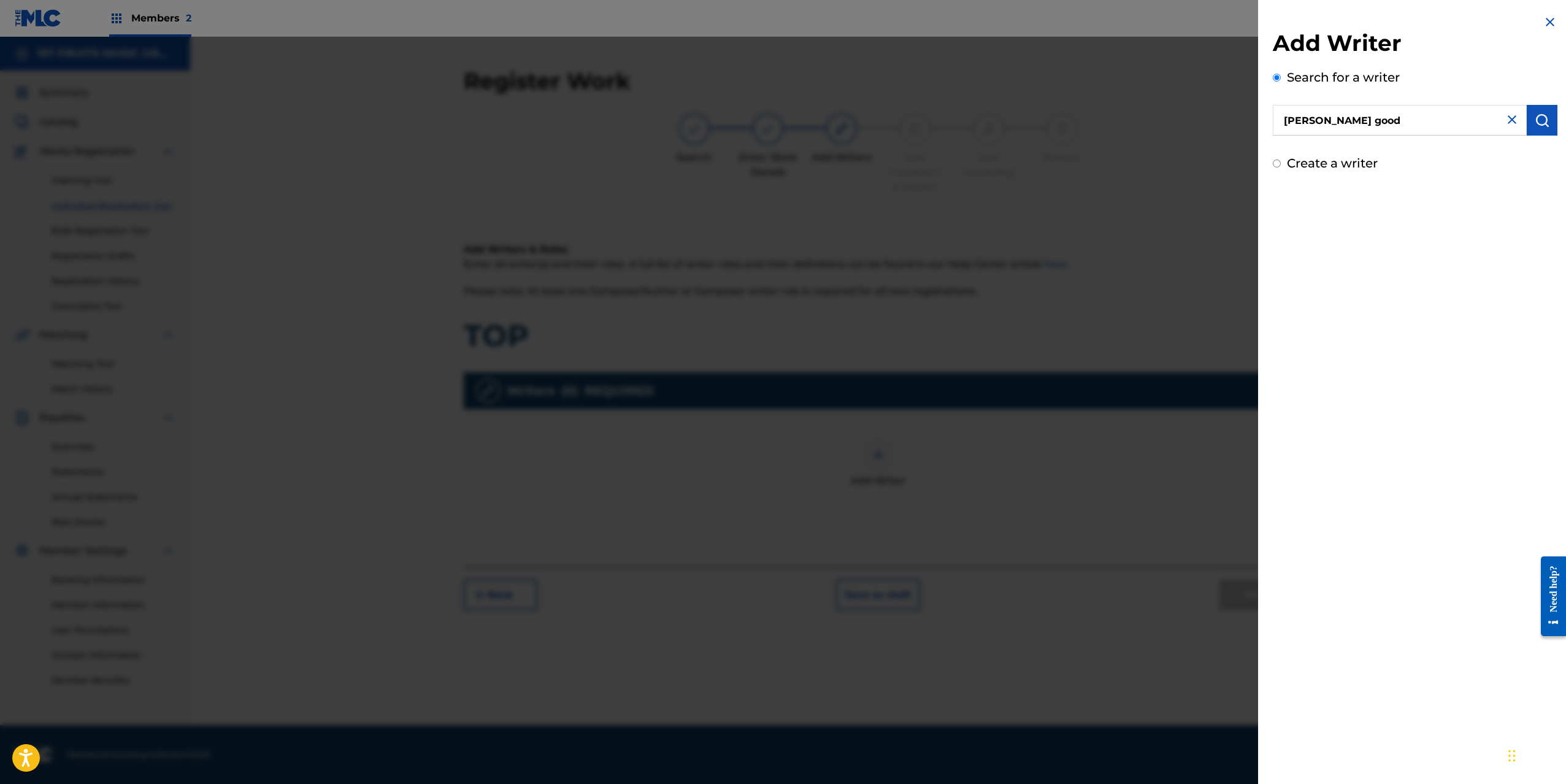
click at [1374, 120] on input "[PERSON_NAME] good" at bounding box center [1399, 121] width 254 height 31
drag, startPoint x: 1374, startPoint y: 120, endPoint x: 1269, endPoint y: 118, distance: 105.0
click at [1269, 118] on div "Add Writer Search for a writer [PERSON_NAME] good Create a writer" at bounding box center [1415, 93] width 314 height 187
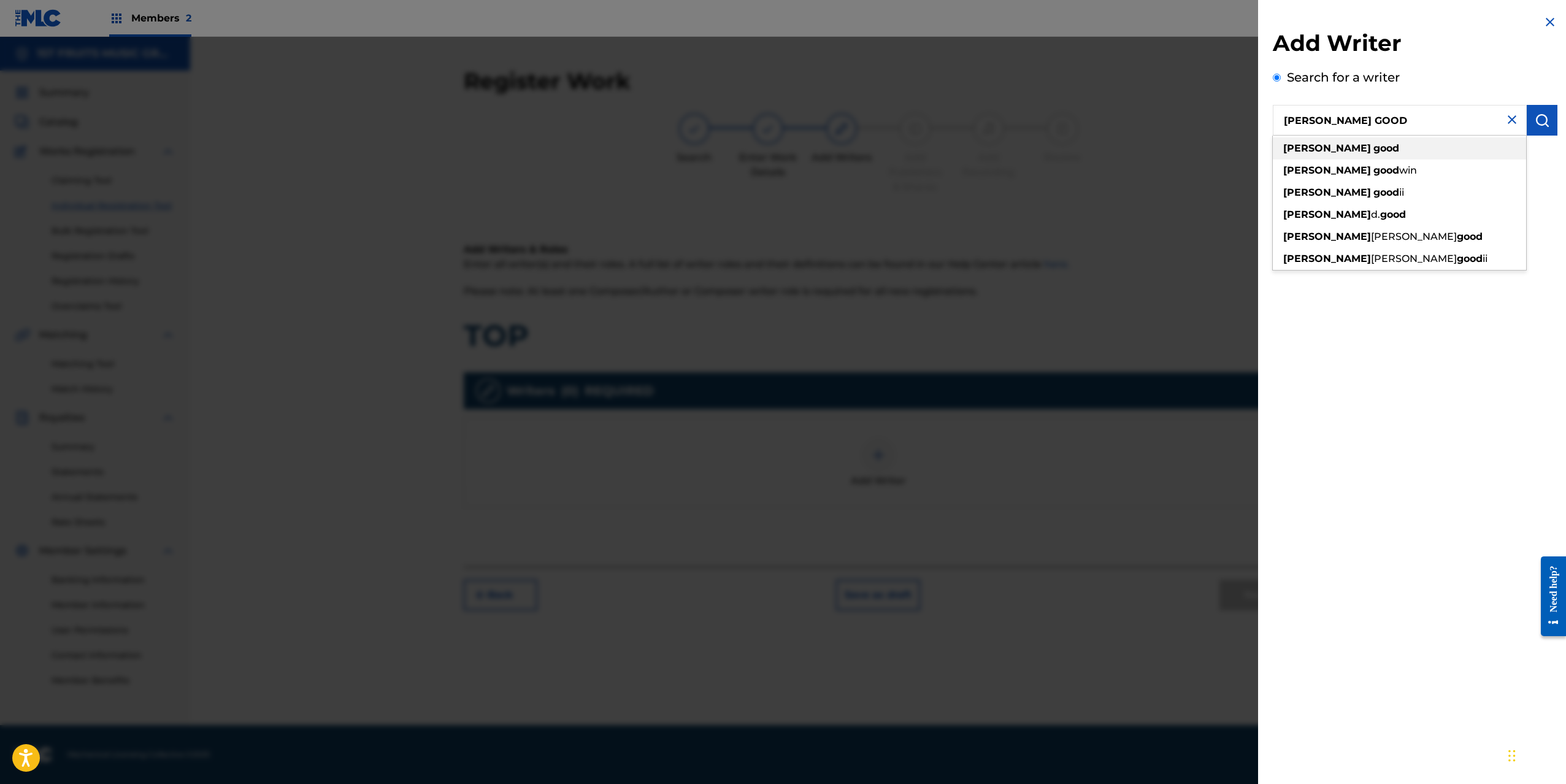
click at [1374, 151] on strong "good" at bounding box center [1387, 148] width 26 height 12
type input "[PERSON_NAME] good"
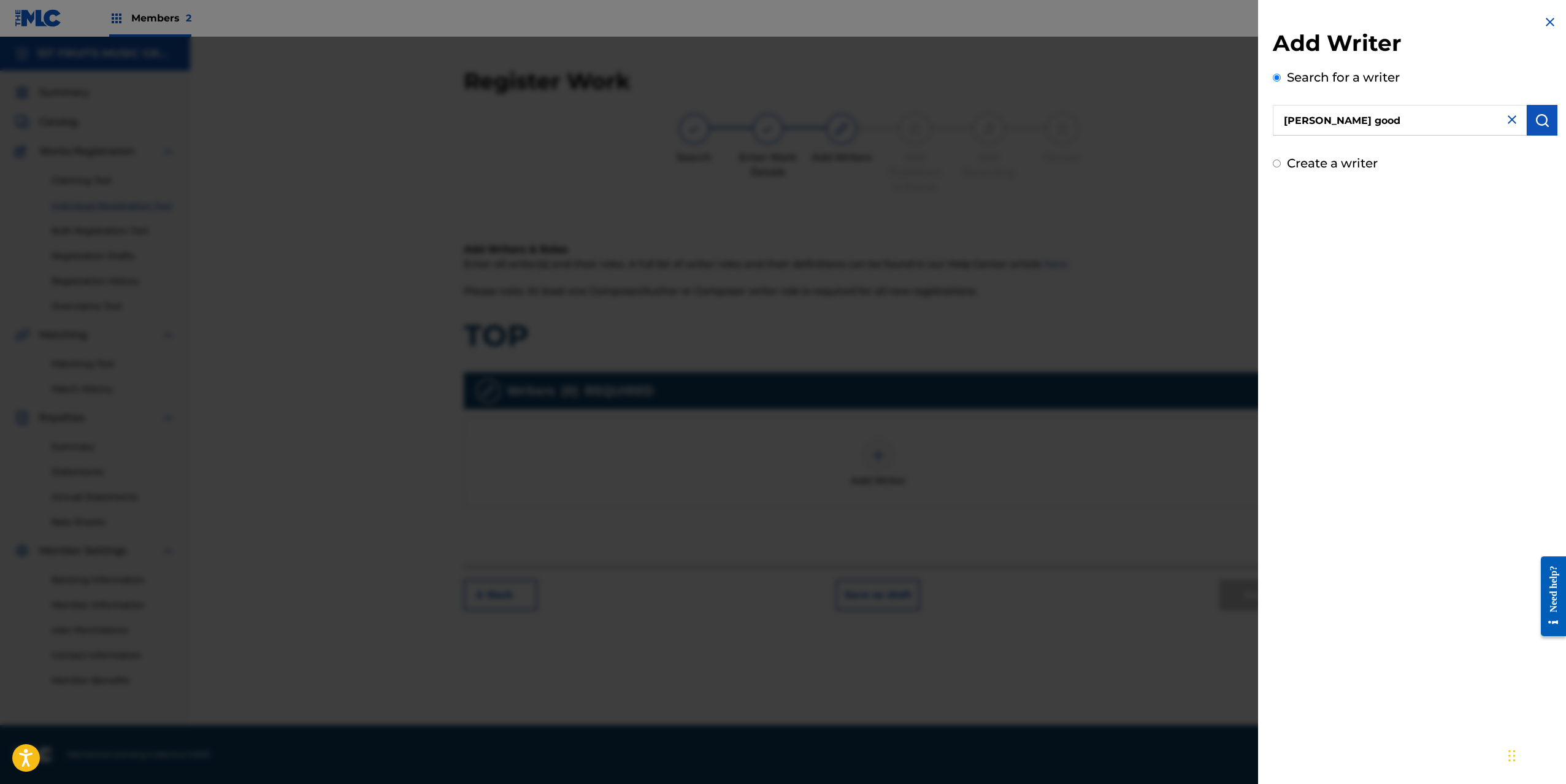
click at [1540, 122] on img "submit" at bounding box center [1542, 120] width 15 height 15
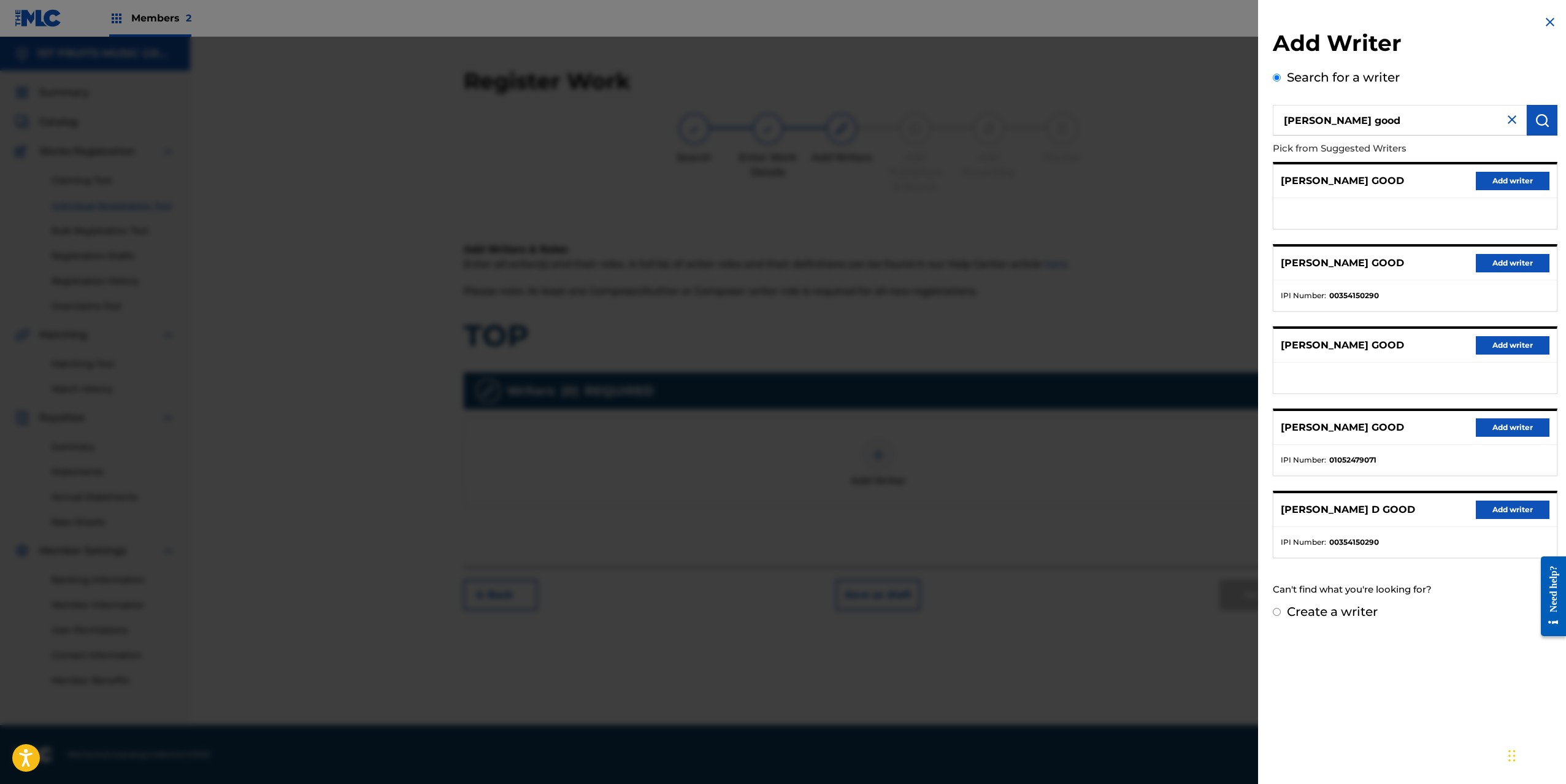
click at [1500, 427] on button "Add writer" at bounding box center [1513, 427] width 73 height 18
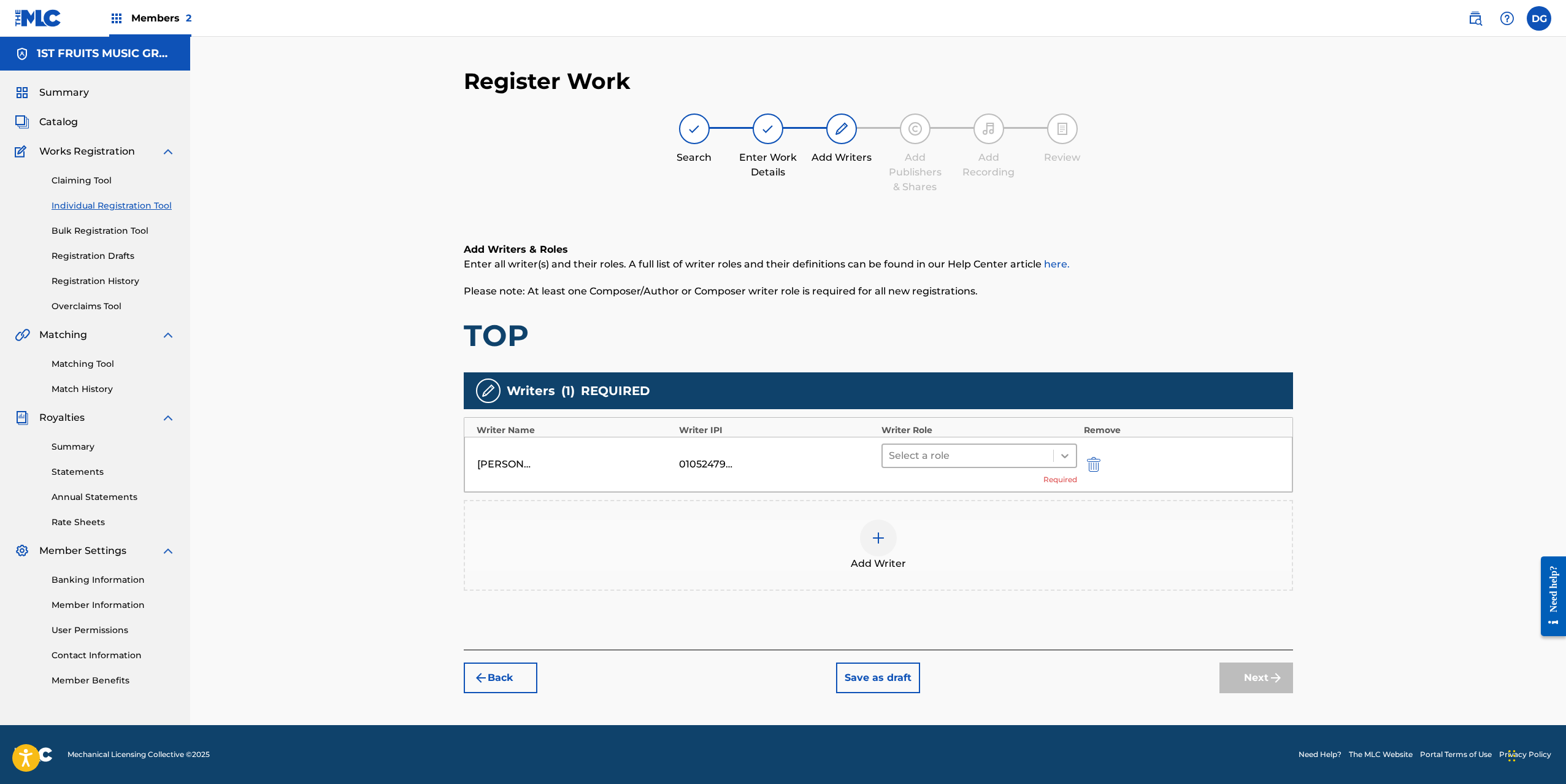
click at [1071, 455] on icon at bounding box center [1065, 455] width 12 height 12
click at [1016, 512] on div "Author" at bounding box center [980, 511] width 197 height 24
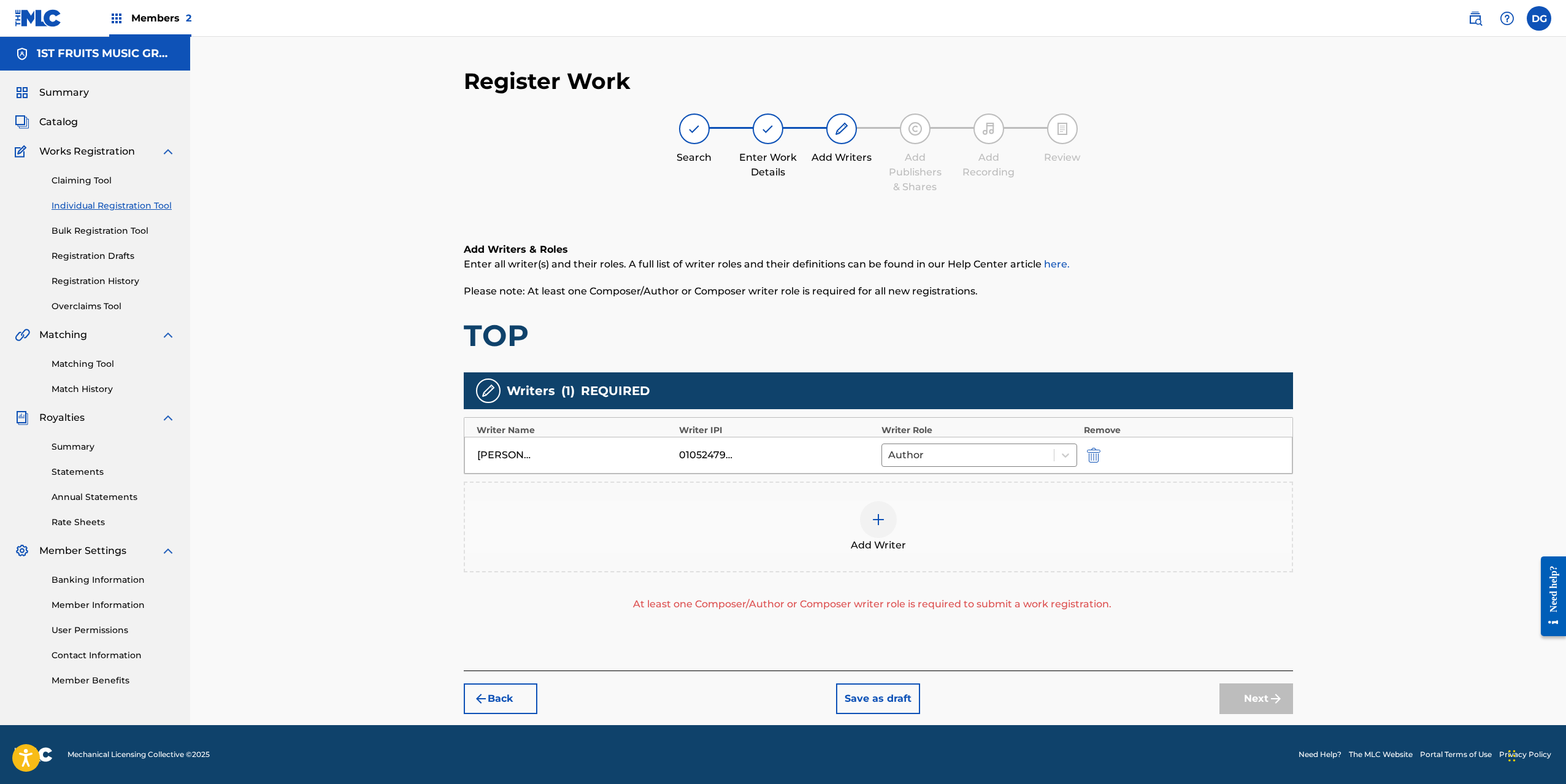
click at [877, 521] on img at bounding box center [878, 519] width 15 height 15
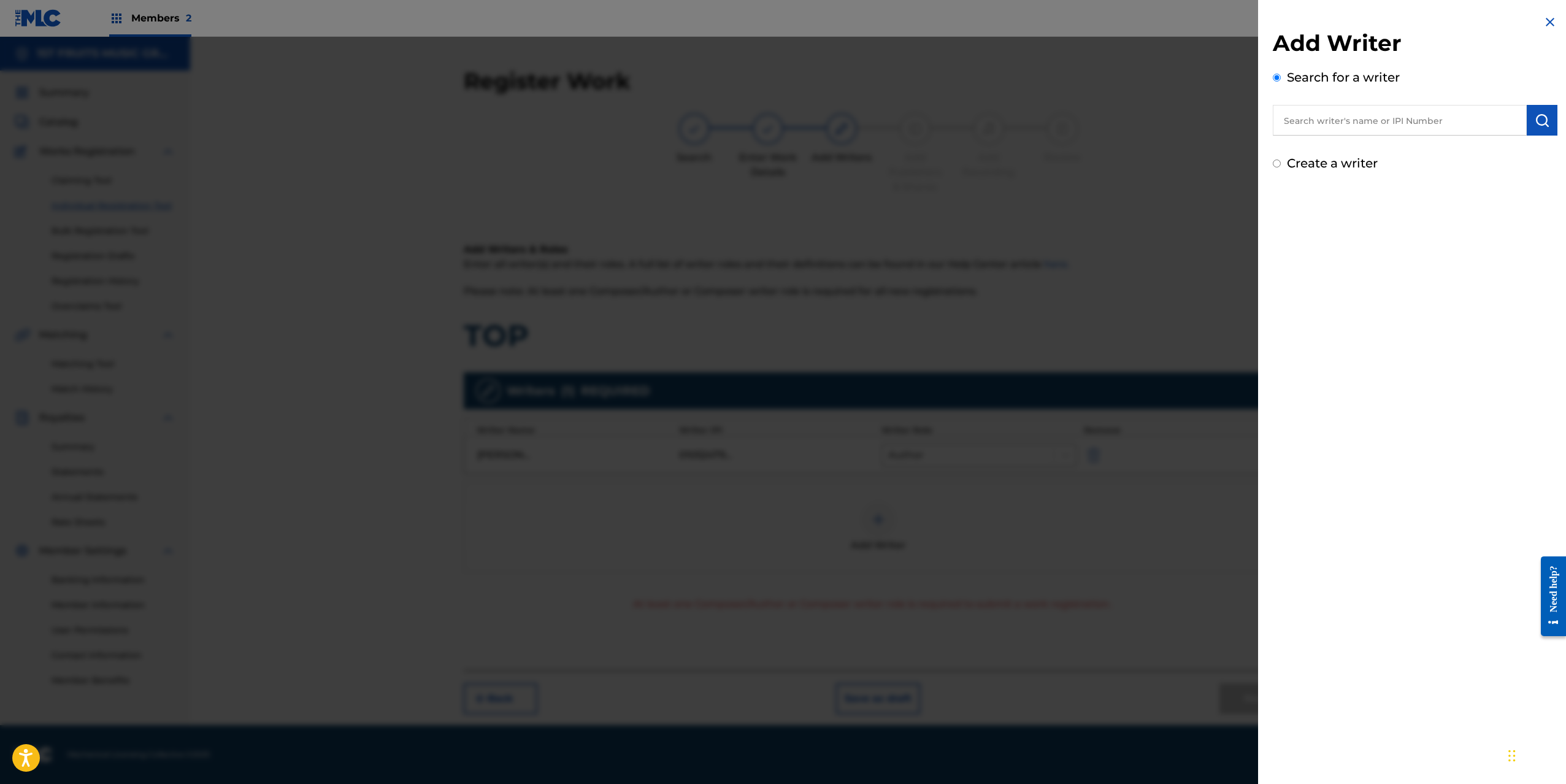
click at [1358, 124] on input "text" at bounding box center [1399, 121] width 254 height 31
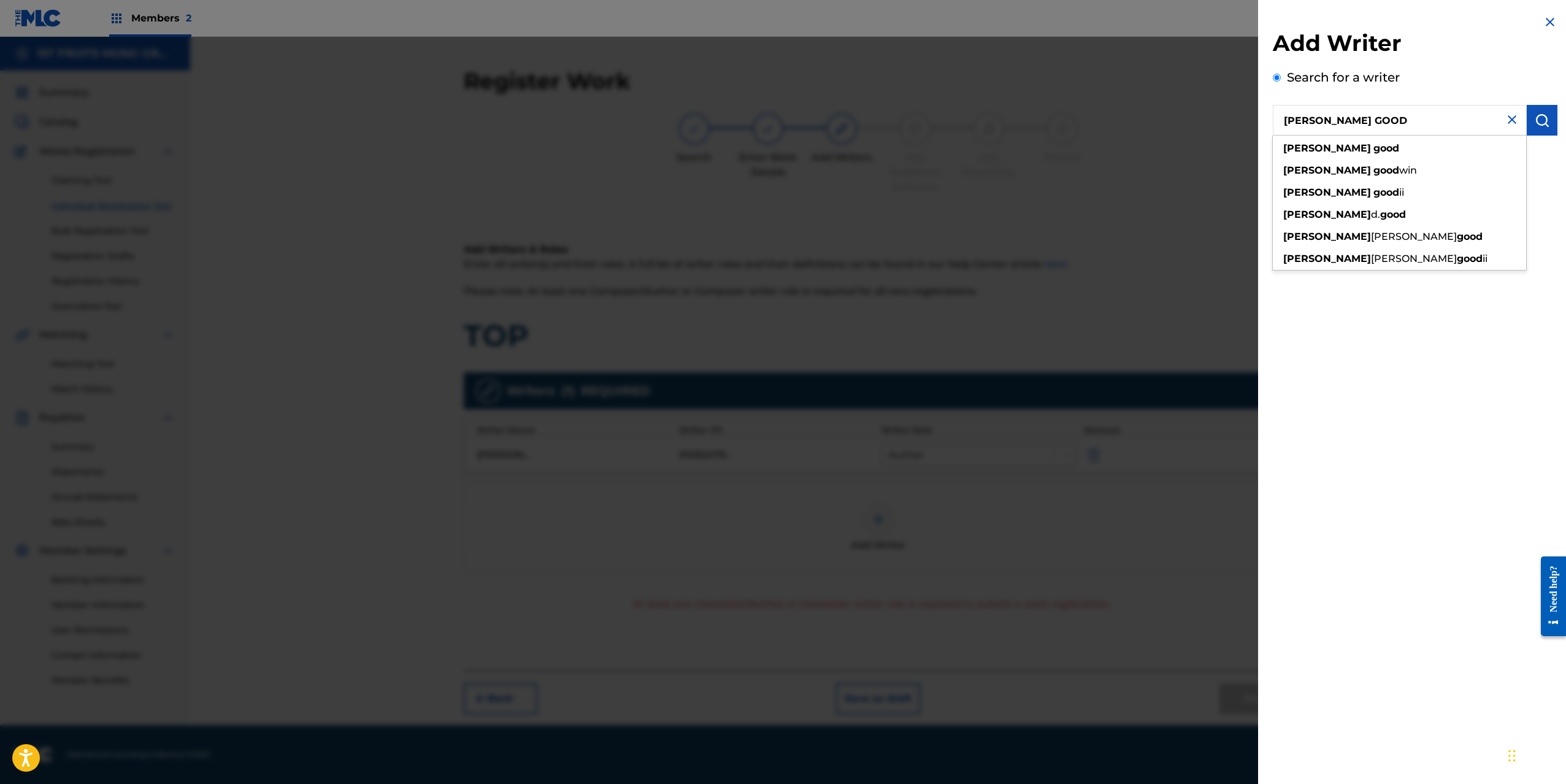
type input "[PERSON_NAME] GOOD"
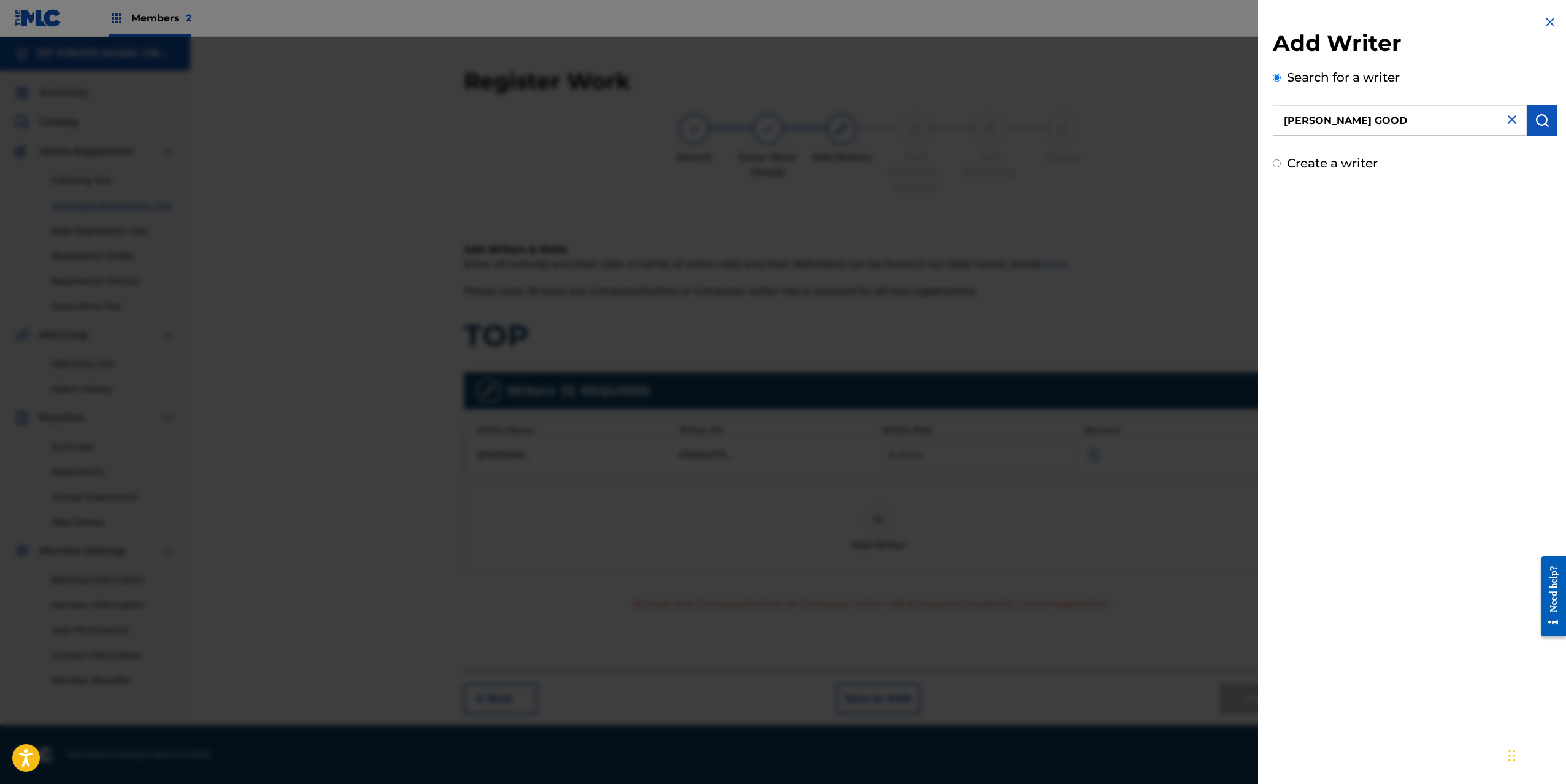
click at [1535, 124] on img "submit" at bounding box center [1542, 120] width 15 height 15
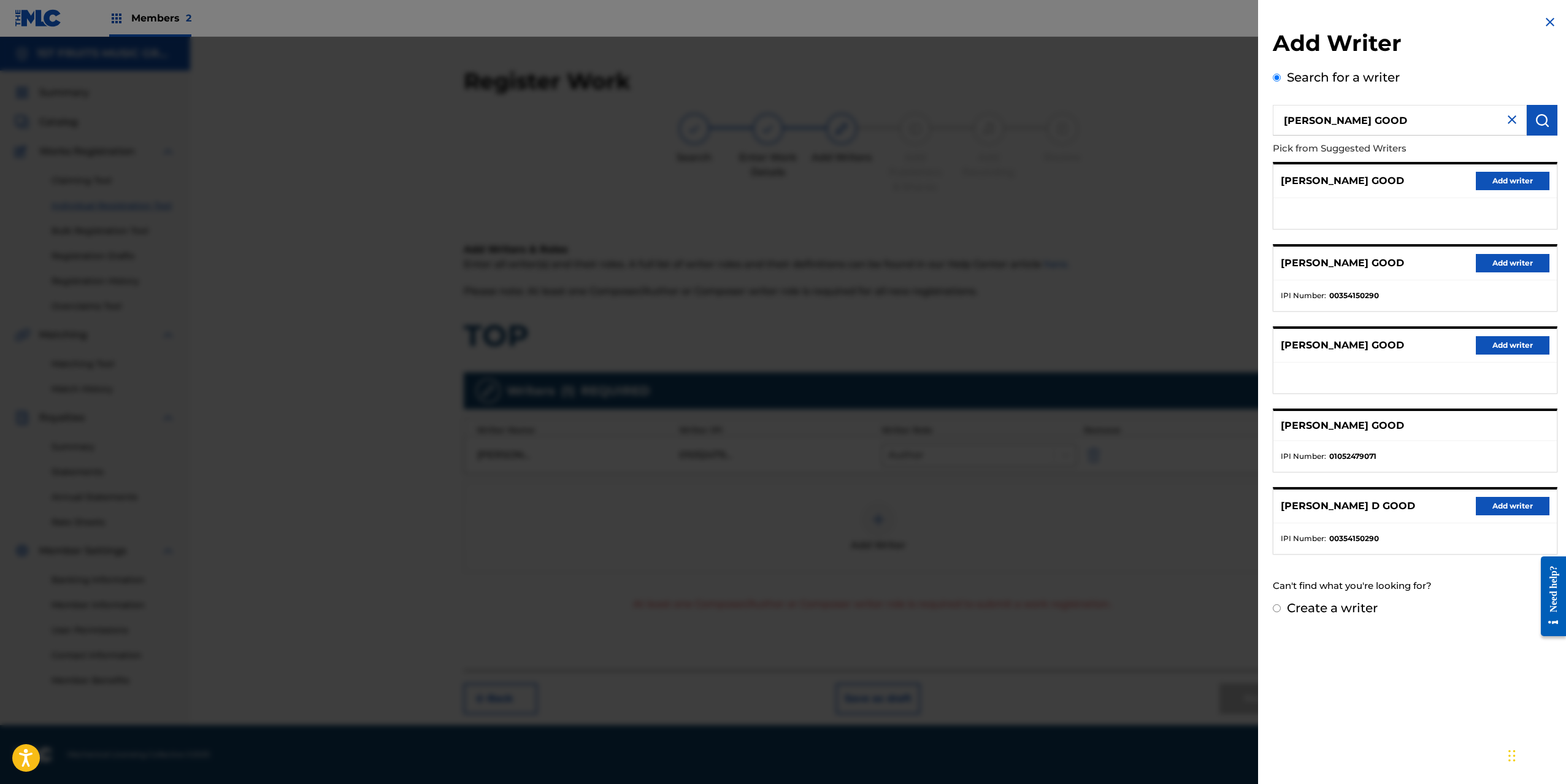
click at [1504, 262] on button "Add writer" at bounding box center [1513, 262] width 73 height 18
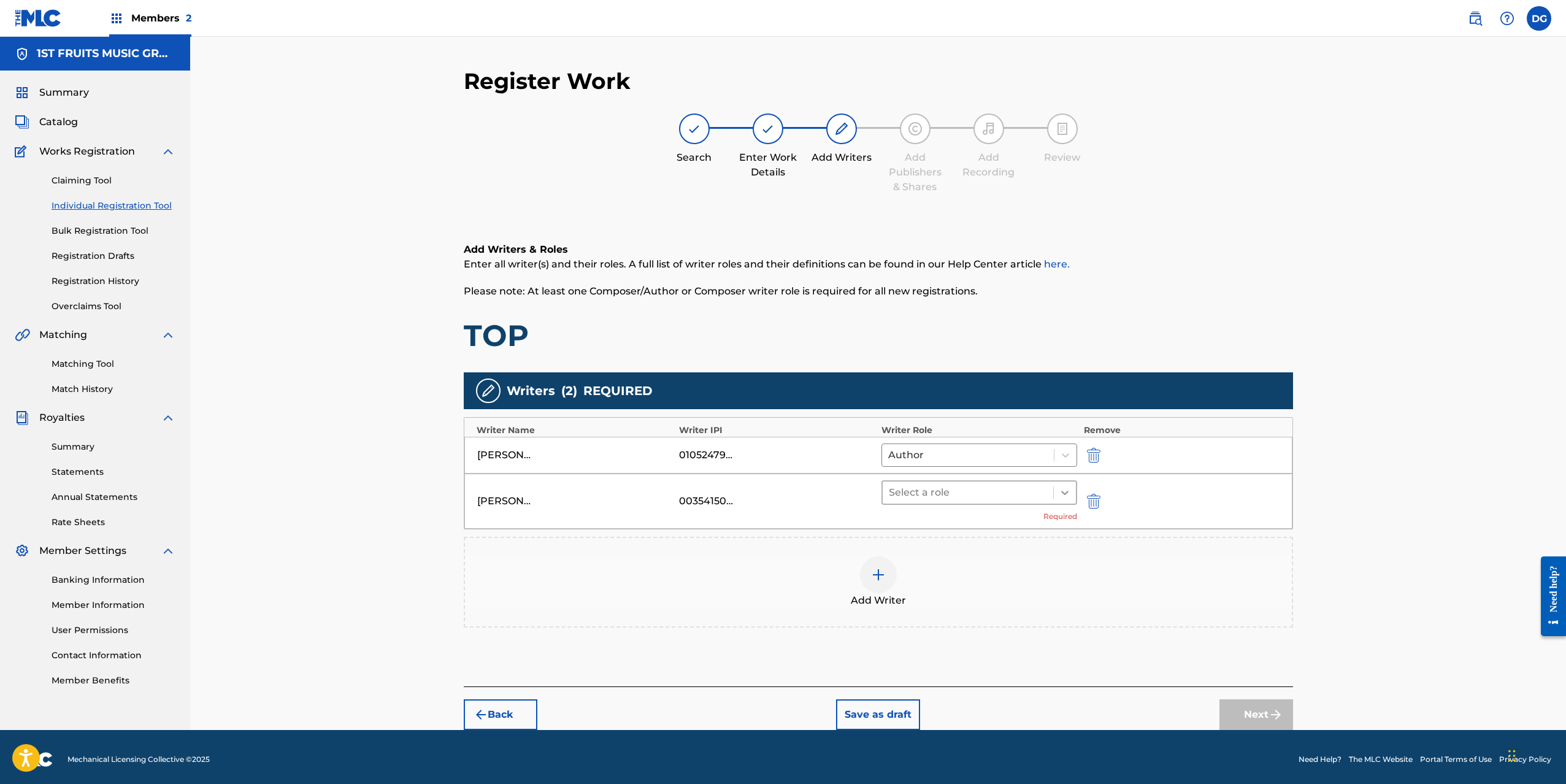
click at [1062, 489] on icon at bounding box center [1065, 492] width 12 height 12
click at [997, 527] on div "Composer/Author" at bounding box center [980, 524] width 197 height 24
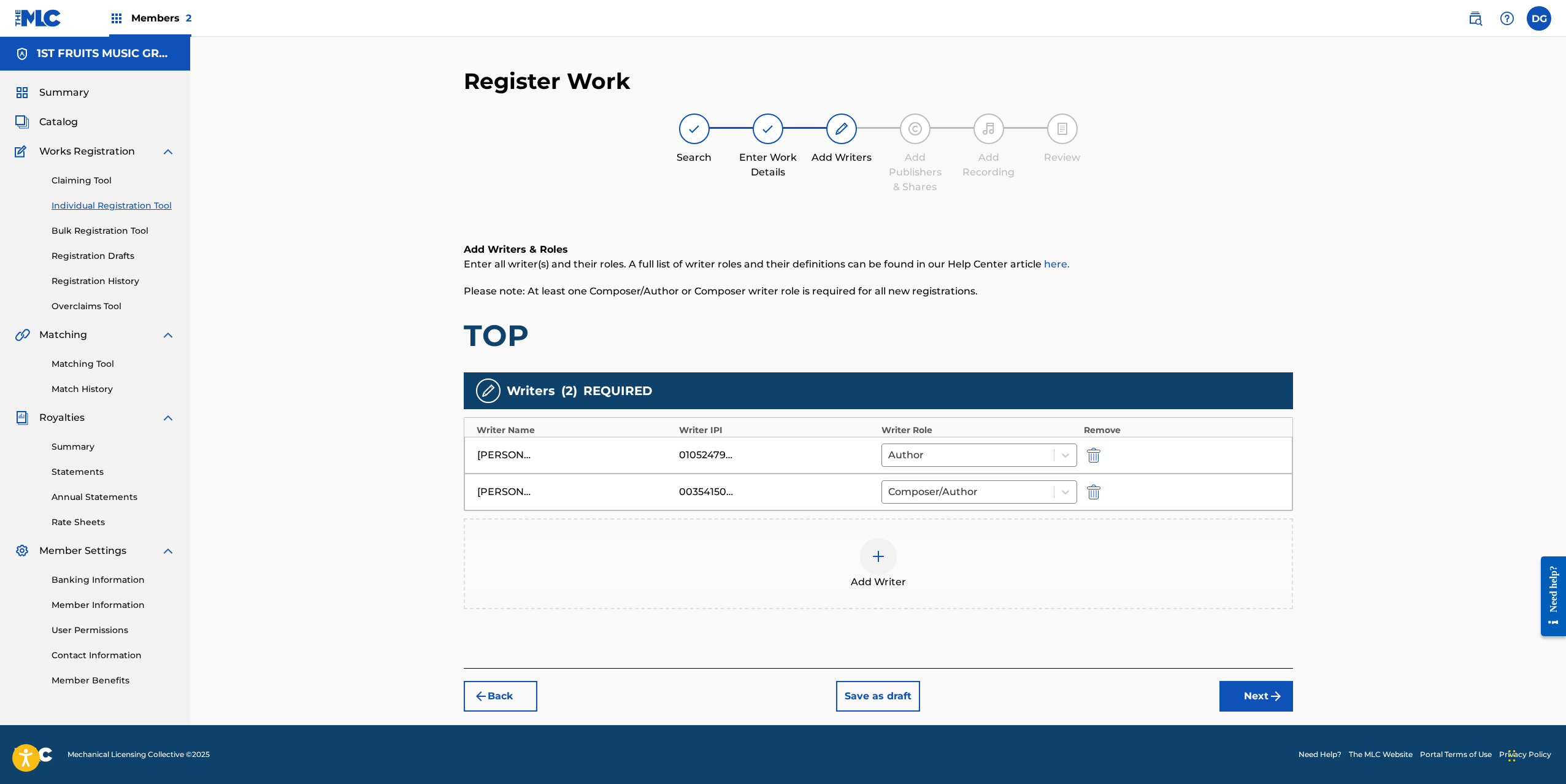
click at [1266, 692] on button "Next" at bounding box center [1256, 696] width 73 height 31
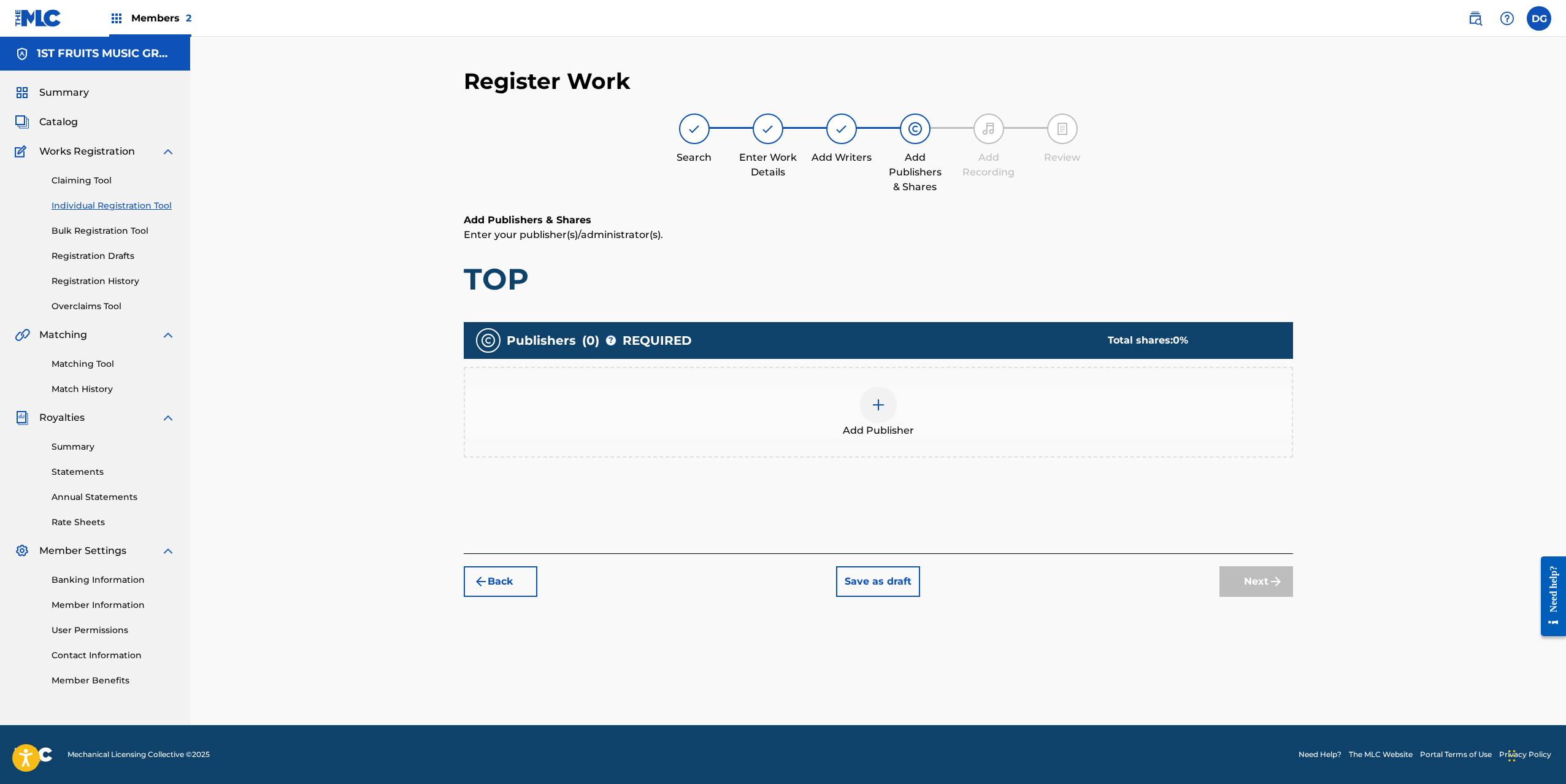
click at [887, 409] on div at bounding box center [878, 405] width 37 height 37
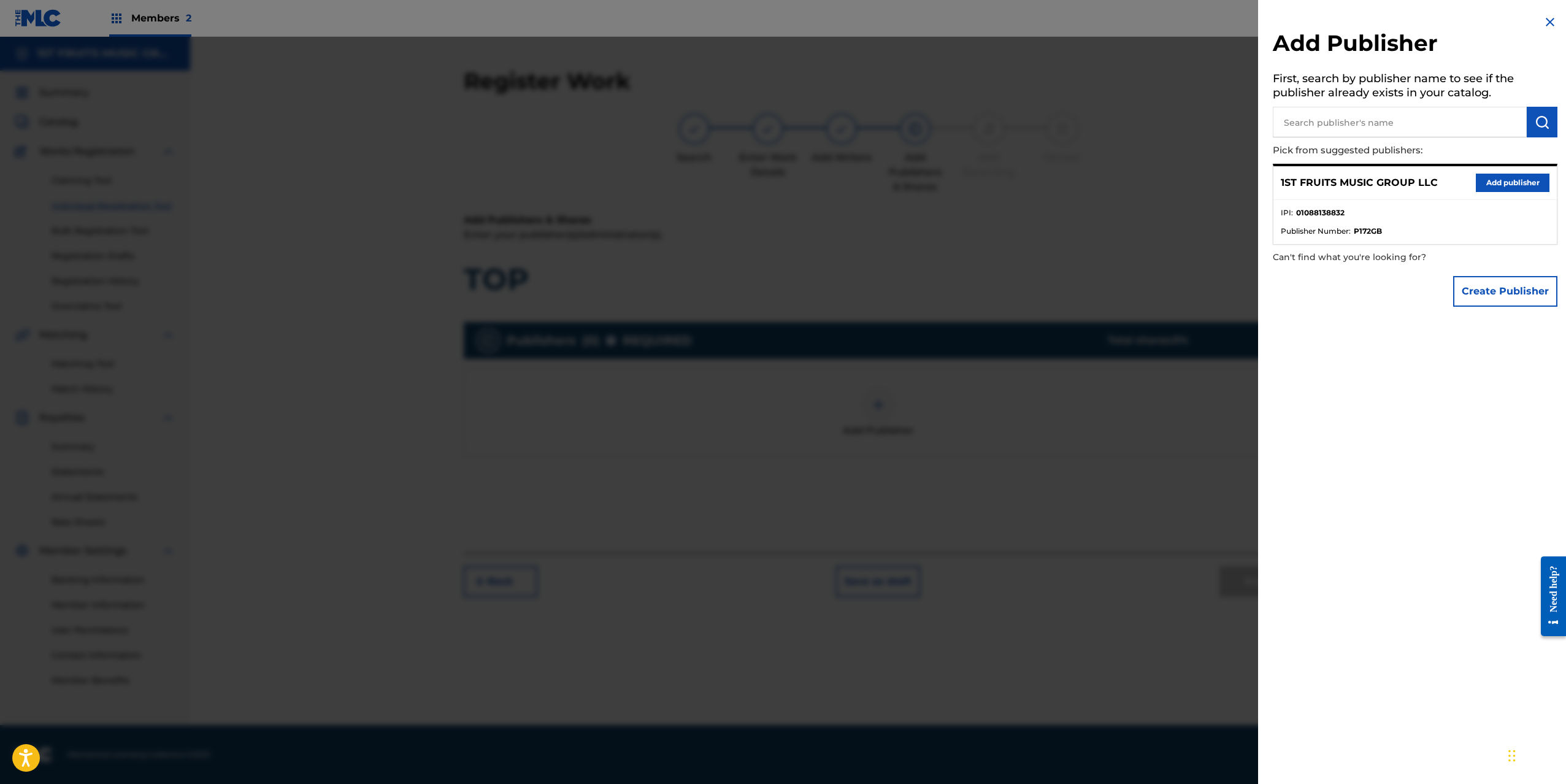
click at [1515, 185] on button "Add publisher" at bounding box center [1513, 182] width 73 height 18
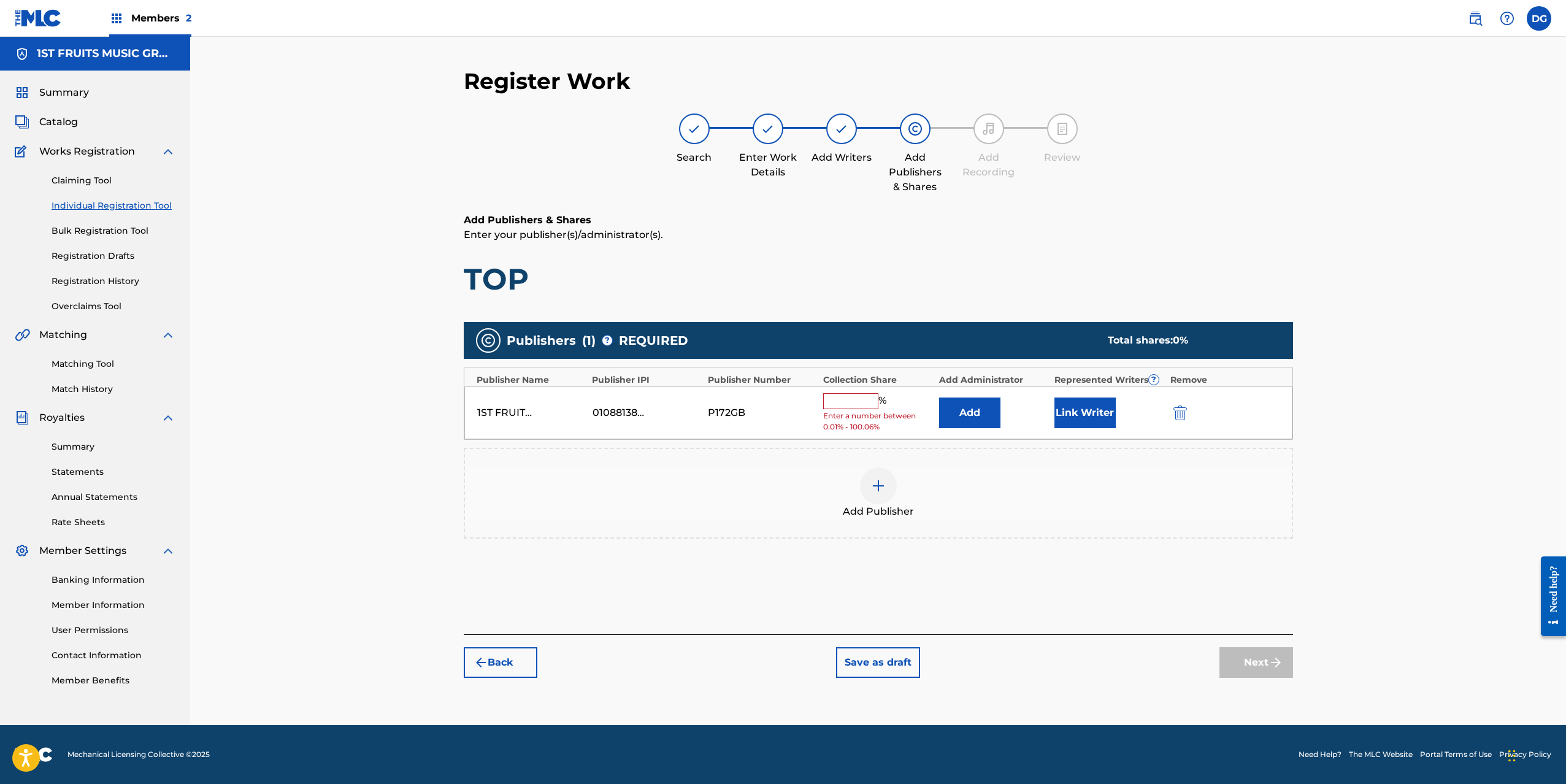
click at [865, 405] on input "text" at bounding box center [851, 401] width 55 height 16
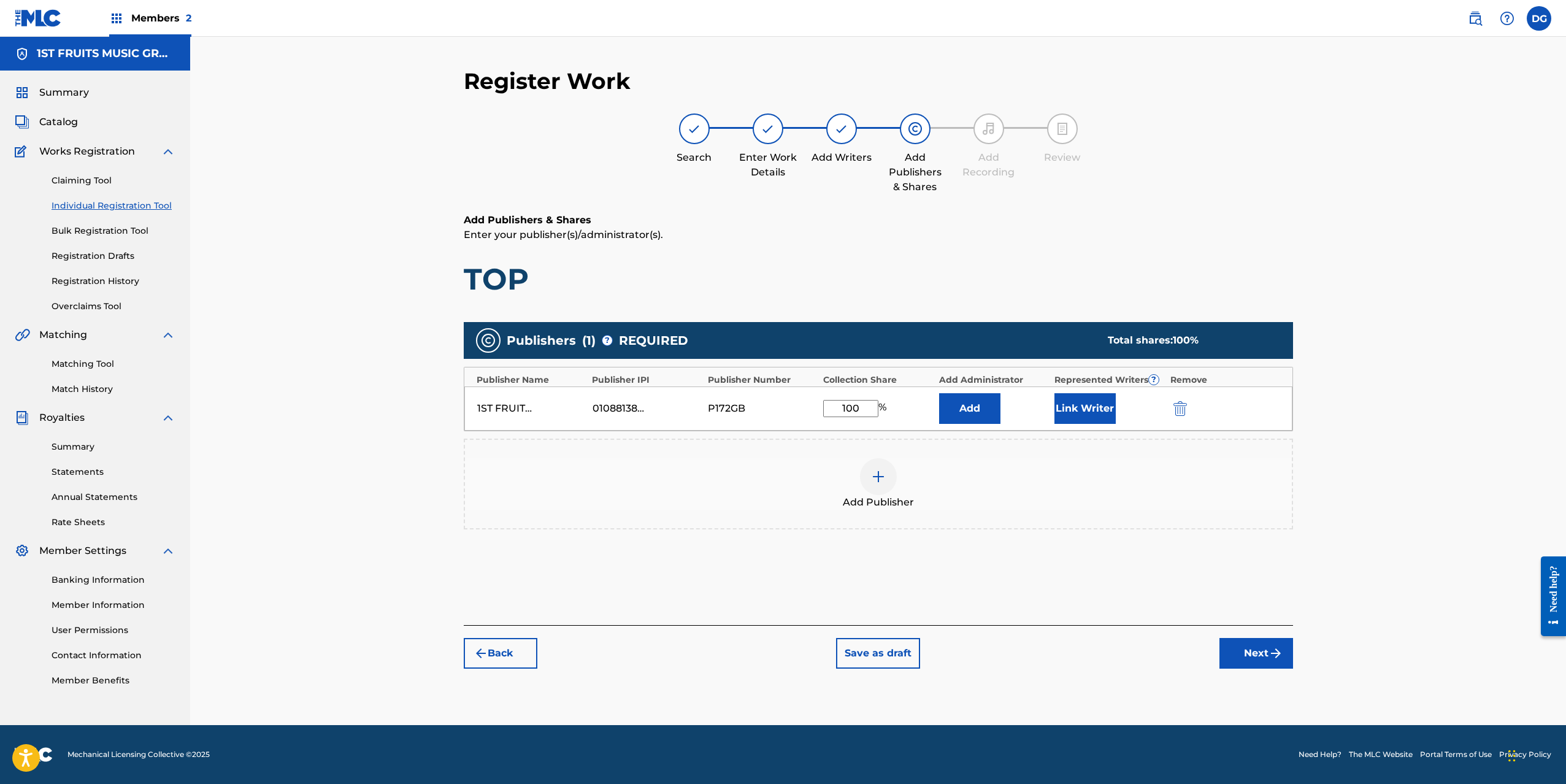
type input "100"
click at [1232, 566] on div "Publishers ( 1 ) ? REQUIRED Total shares: 100 % Publisher Name Publisher IPI Pu…" at bounding box center [878, 443] width 829 height 255
click at [1254, 650] on button "Next" at bounding box center [1256, 653] width 73 height 31
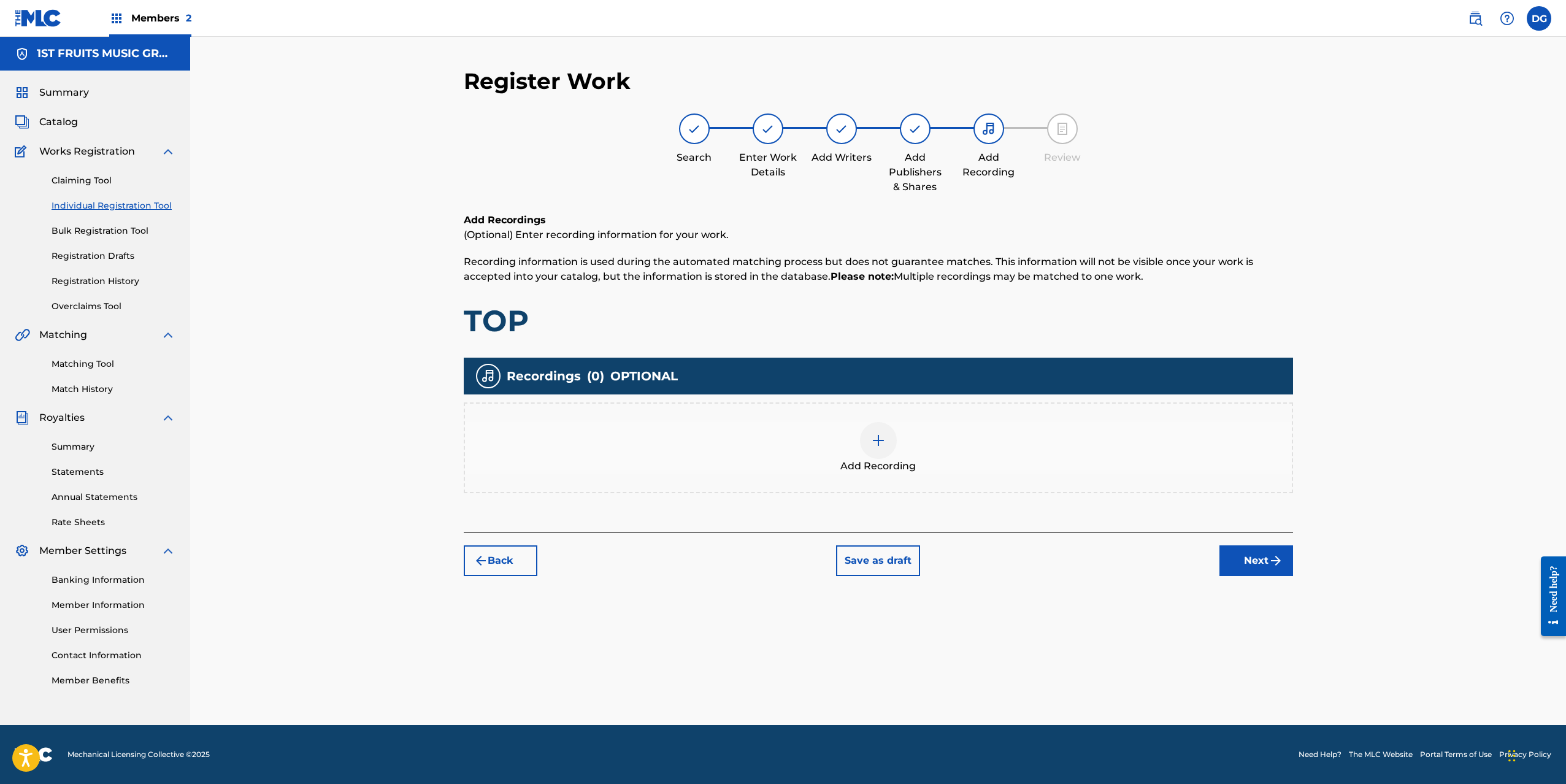
click at [880, 441] on img at bounding box center [878, 440] width 15 height 15
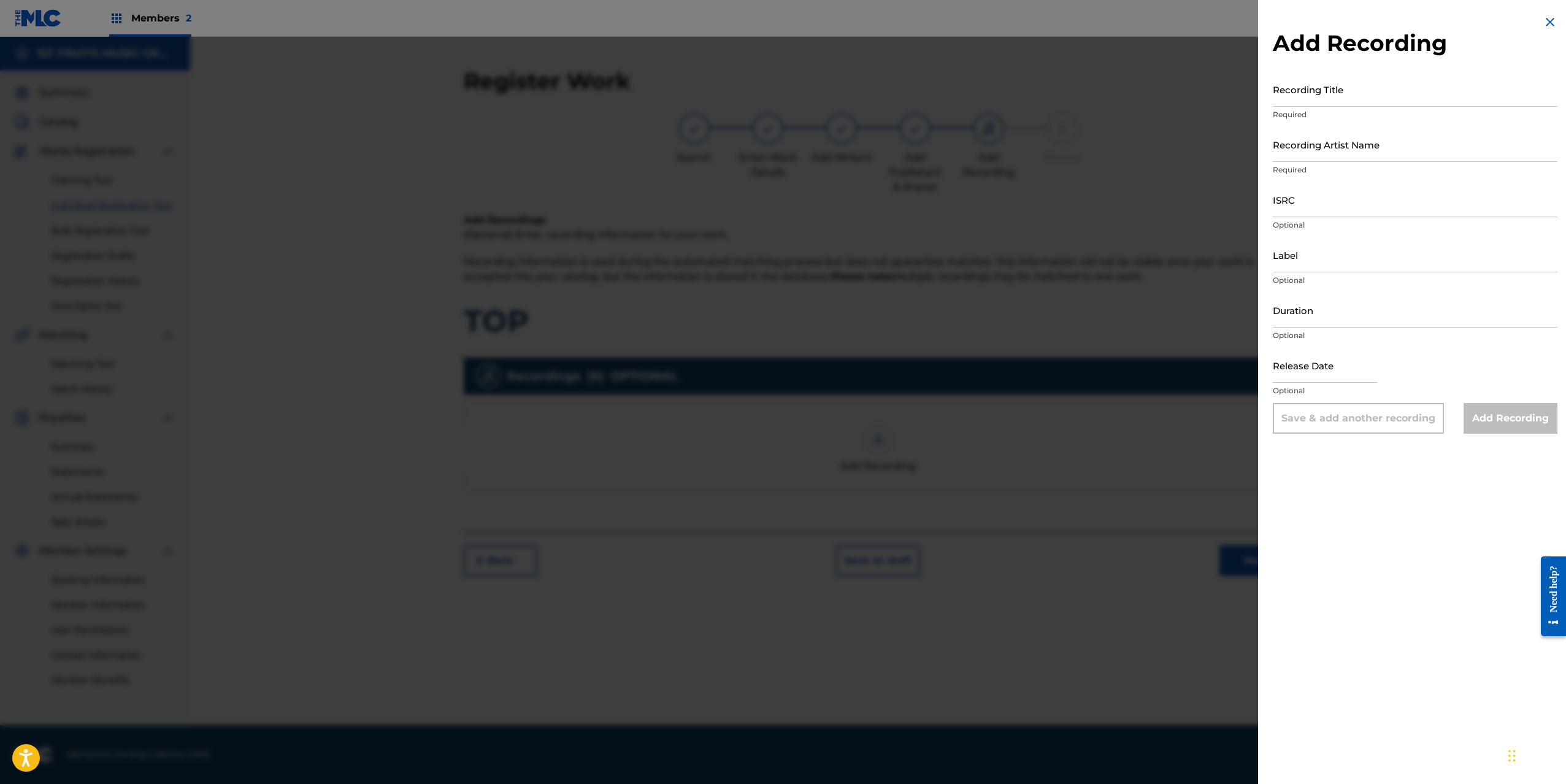
click at [1334, 91] on input "Recording Title" at bounding box center [1415, 89] width 285 height 35
type input "TOP"
click at [1338, 156] on input "Recording Artist Name" at bounding box center [1415, 144] width 285 height 35
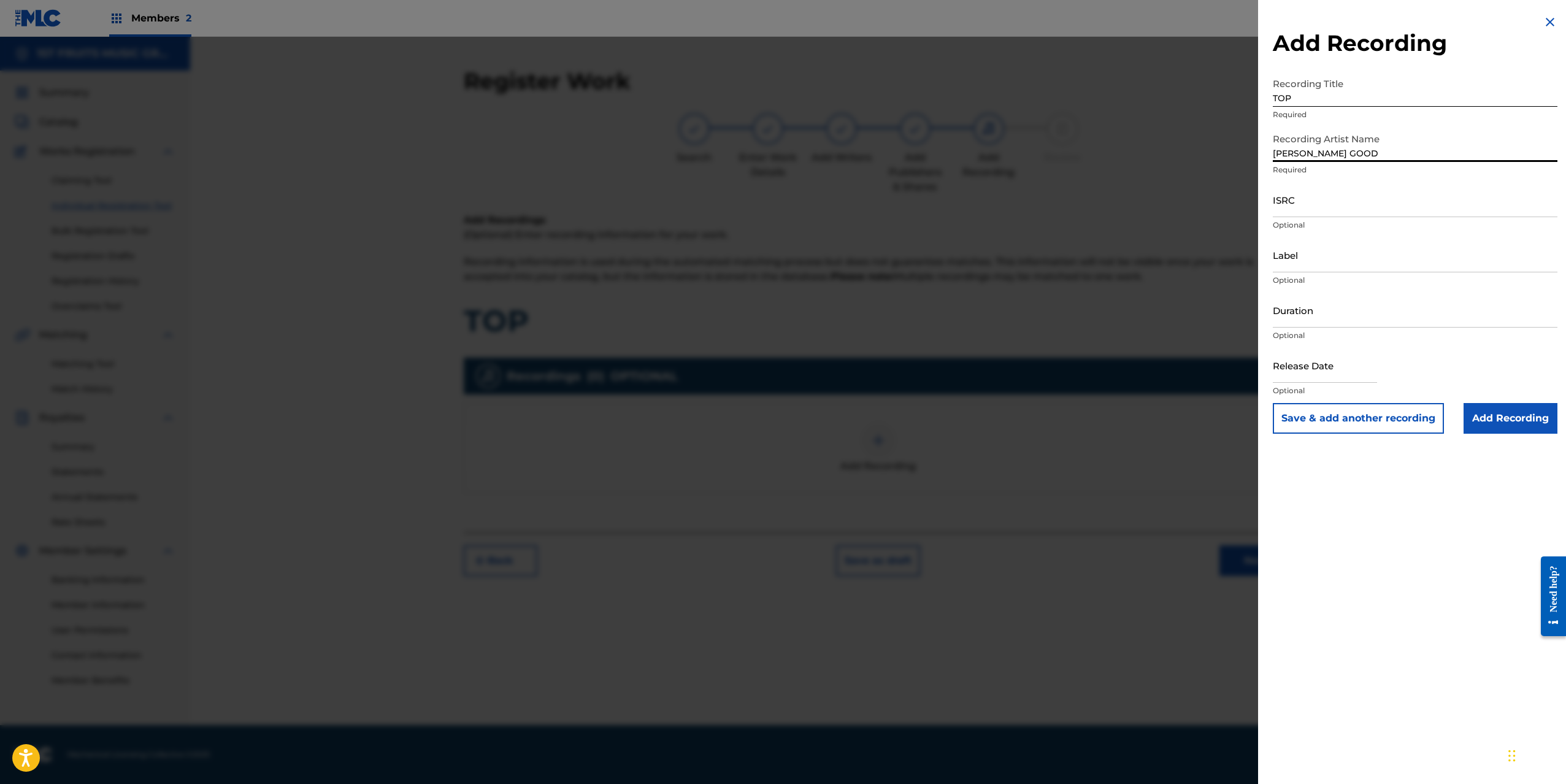
type input "[PERSON_NAME] GOOD"
click at [1319, 210] on input "ISRC" at bounding box center [1415, 199] width 285 height 35
type input "USGHC2500003"
click at [1307, 263] on input "Label" at bounding box center [1415, 254] width 285 height 35
type input "1FMG"
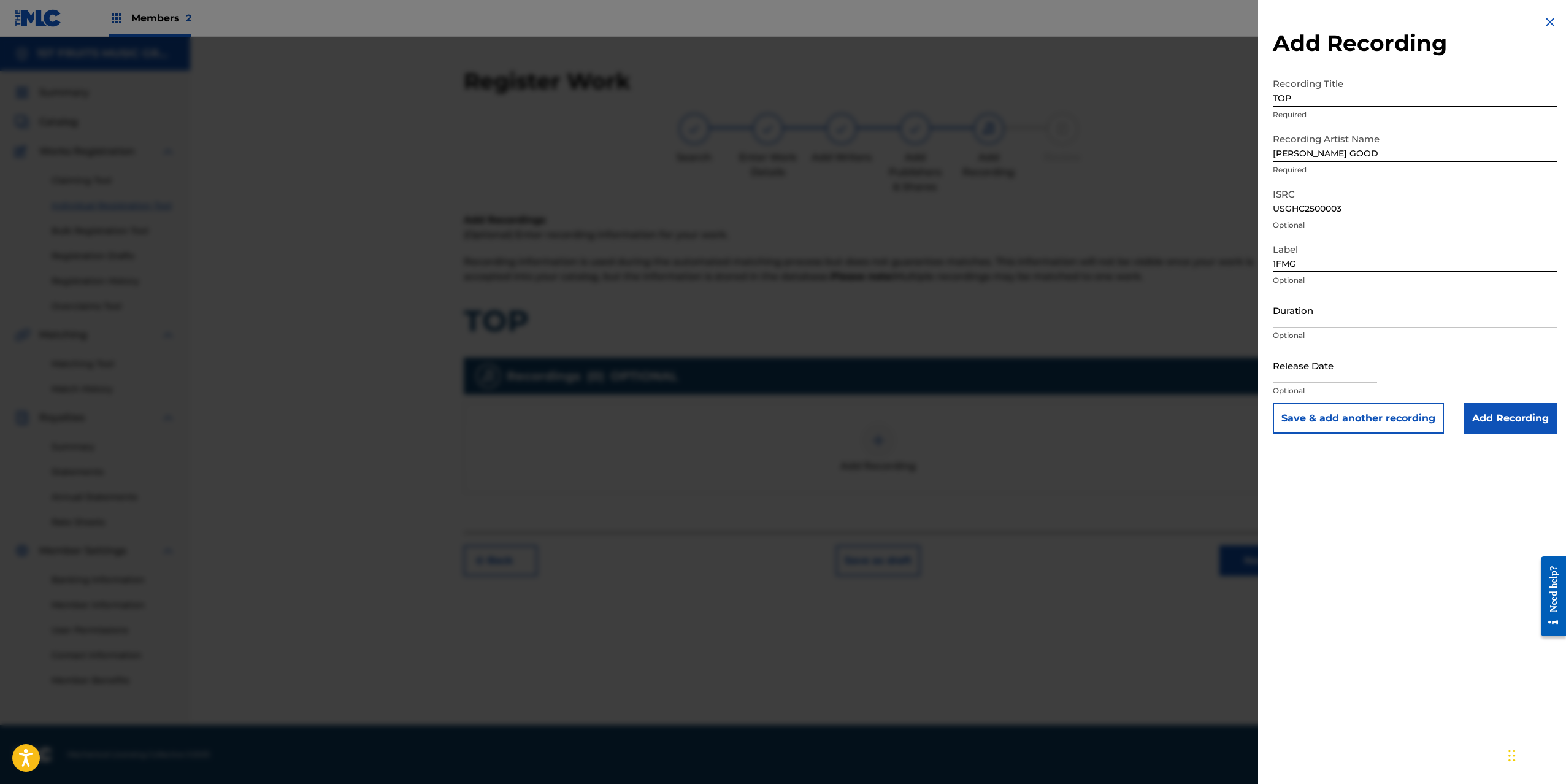
click at [1302, 317] on input "Duration" at bounding box center [1415, 310] width 285 height 35
type input "03:22"
drag, startPoint x: 1352, startPoint y: 207, endPoint x: 1262, endPoint y: 203, distance: 90.1
click at [1263, 203] on div "Add Recording Recording Title TOP Required Recording Artist Name [PERSON_NAME] …" at bounding box center [1415, 224] width 314 height 448
click at [1506, 417] on input "Add Recording" at bounding box center [1510, 418] width 94 height 31
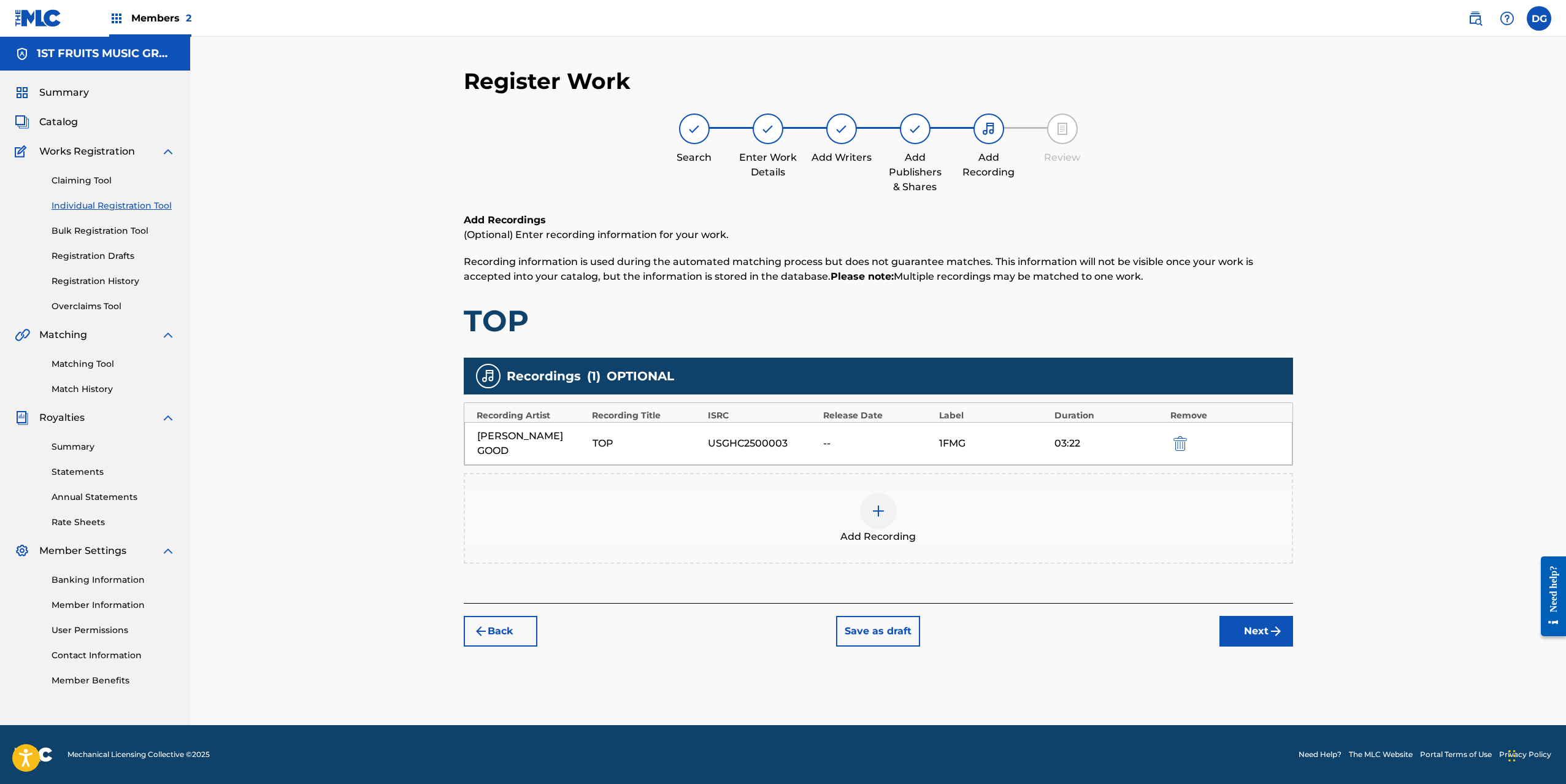
click at [1262, 616] on button "Next" at bounding box center [1256, 631] width 73 height 31
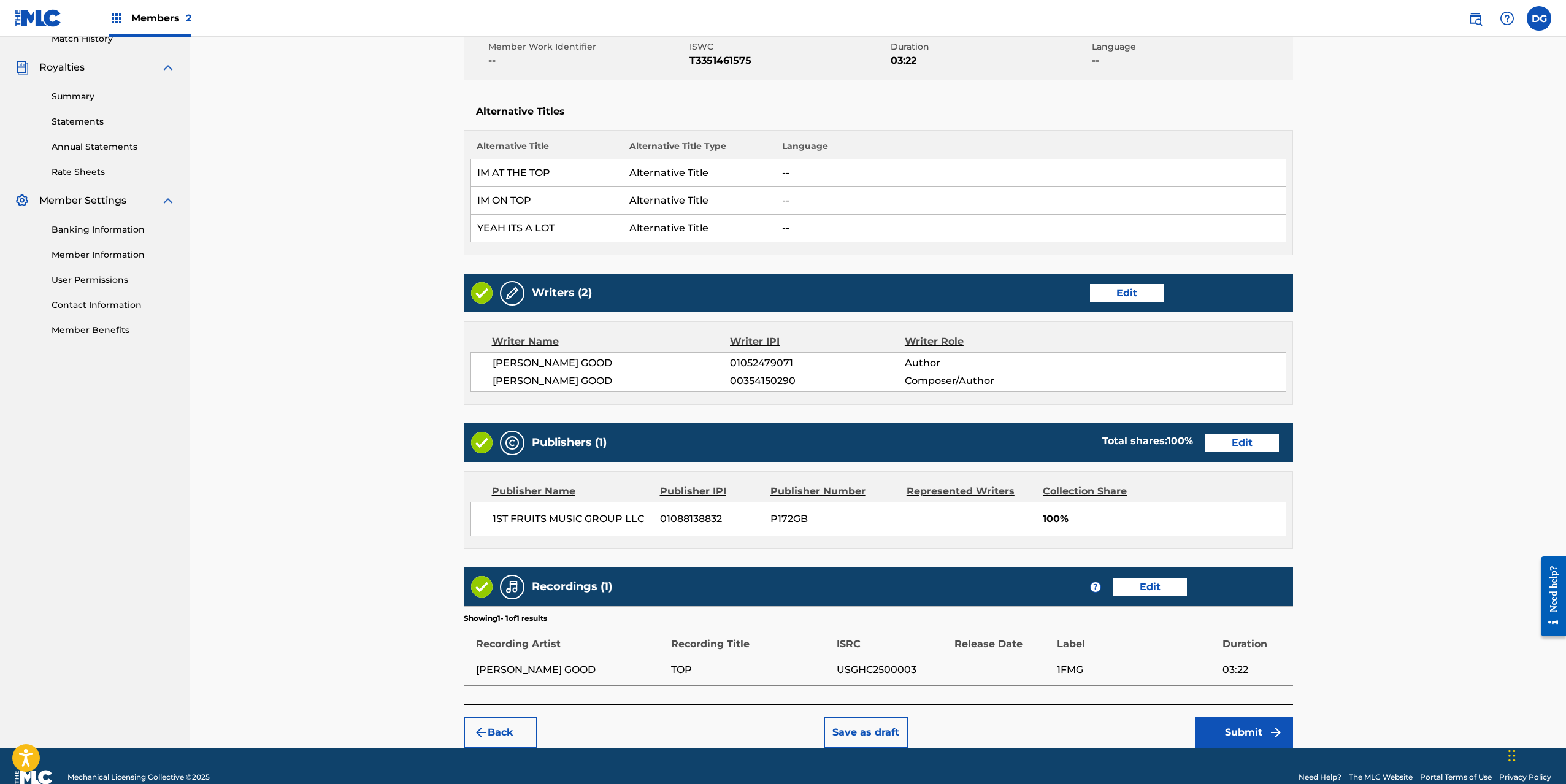
scroll to position [353, 0]
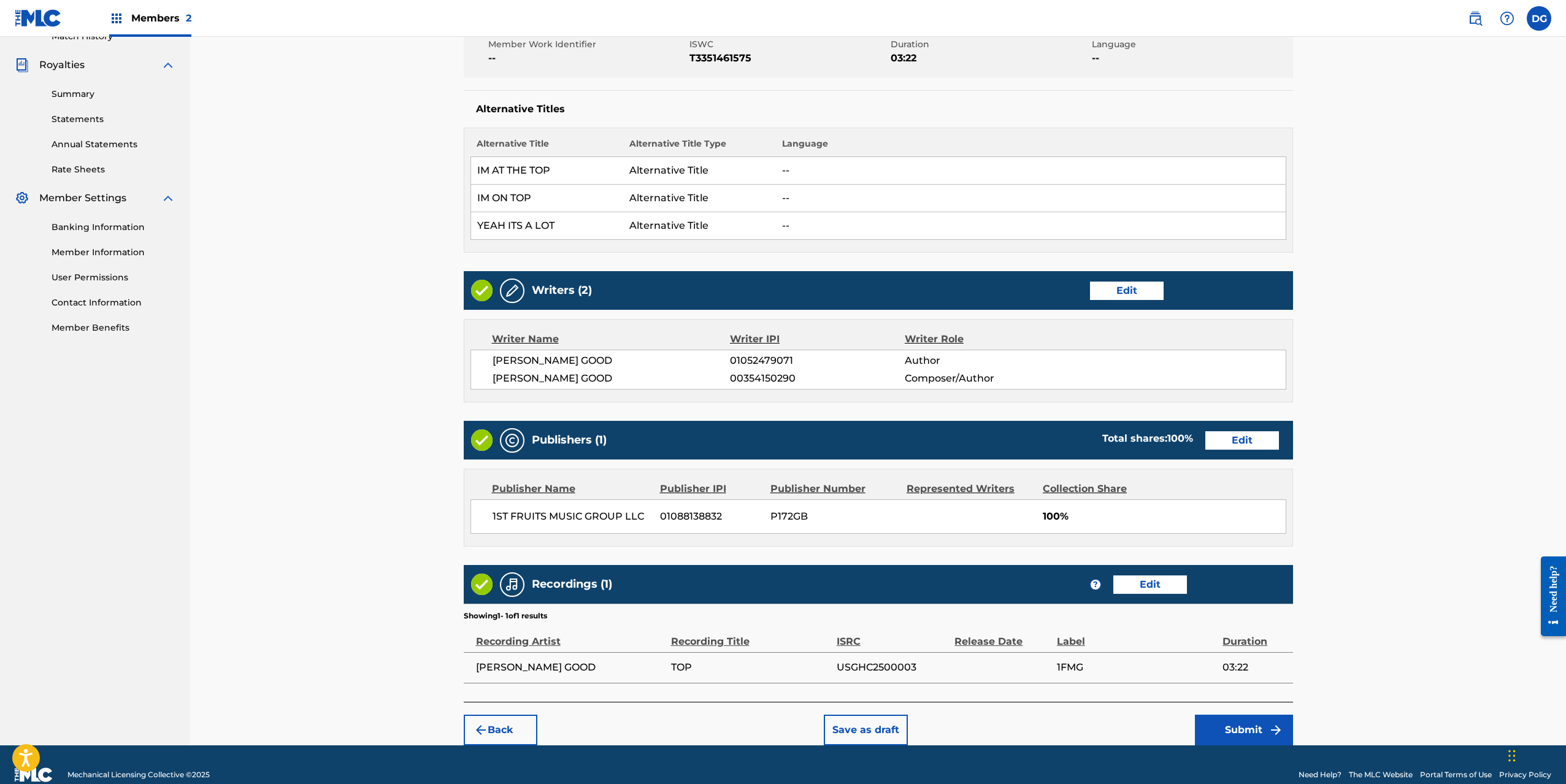
click at [1248, 731] on button "Submit" at bounding box center [1244, 730] width 98 height 31
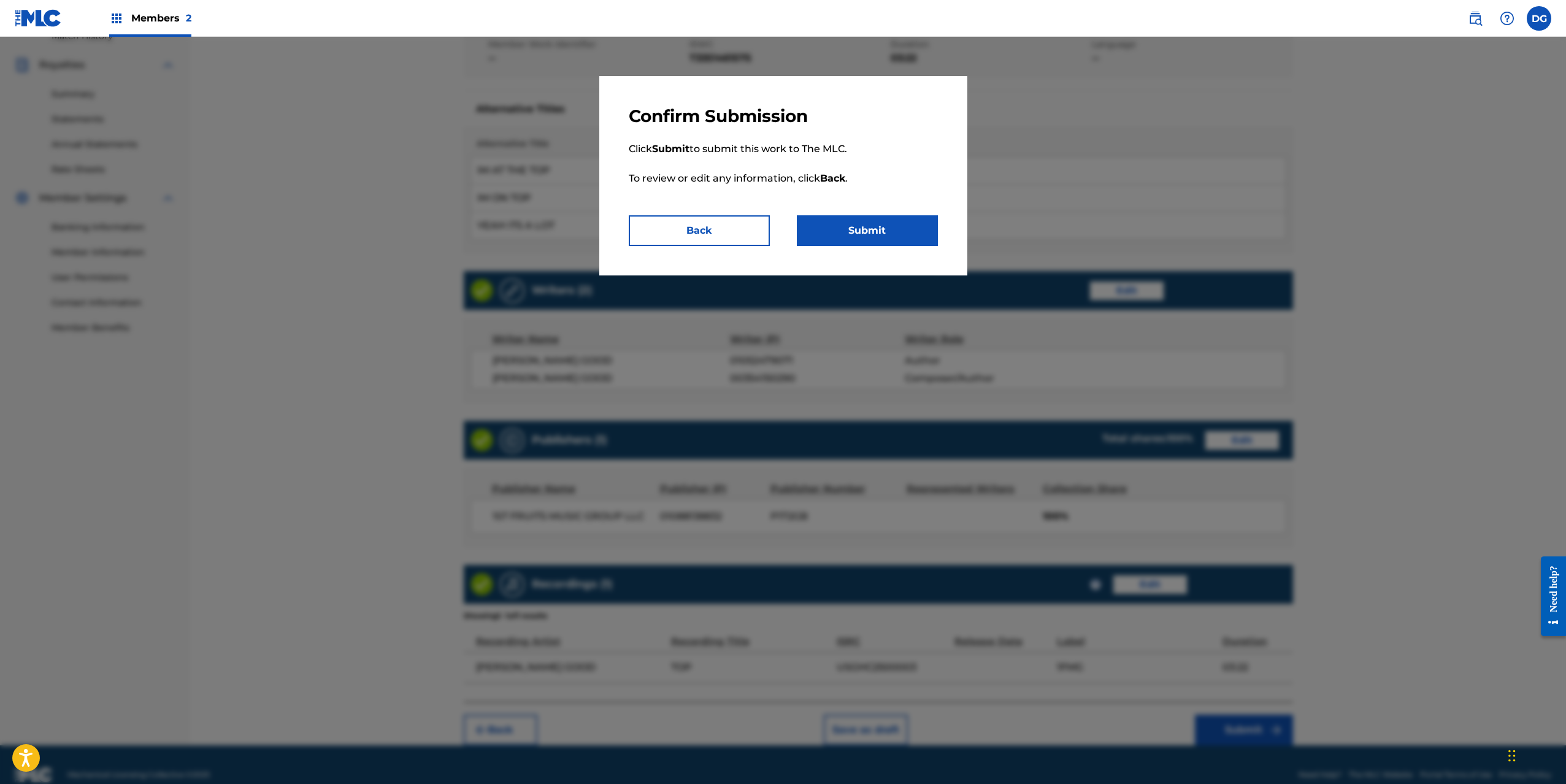
click at [899, 232] on button "Submit" at bounding box center [868, 231] width 142 height 31
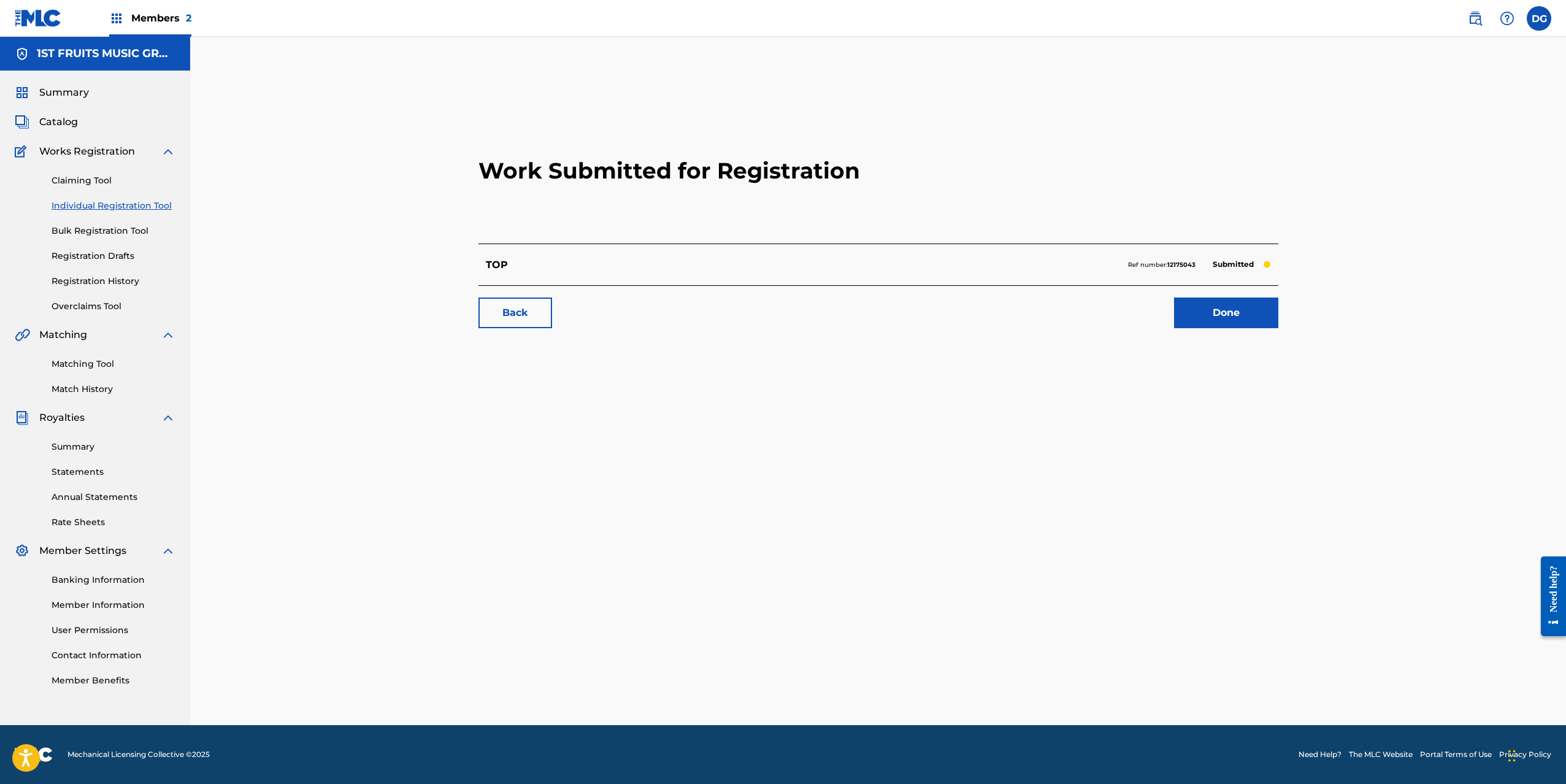
click at [1211, 317] on link "Done" at bounding box center [1226, 313] width 104 height 31
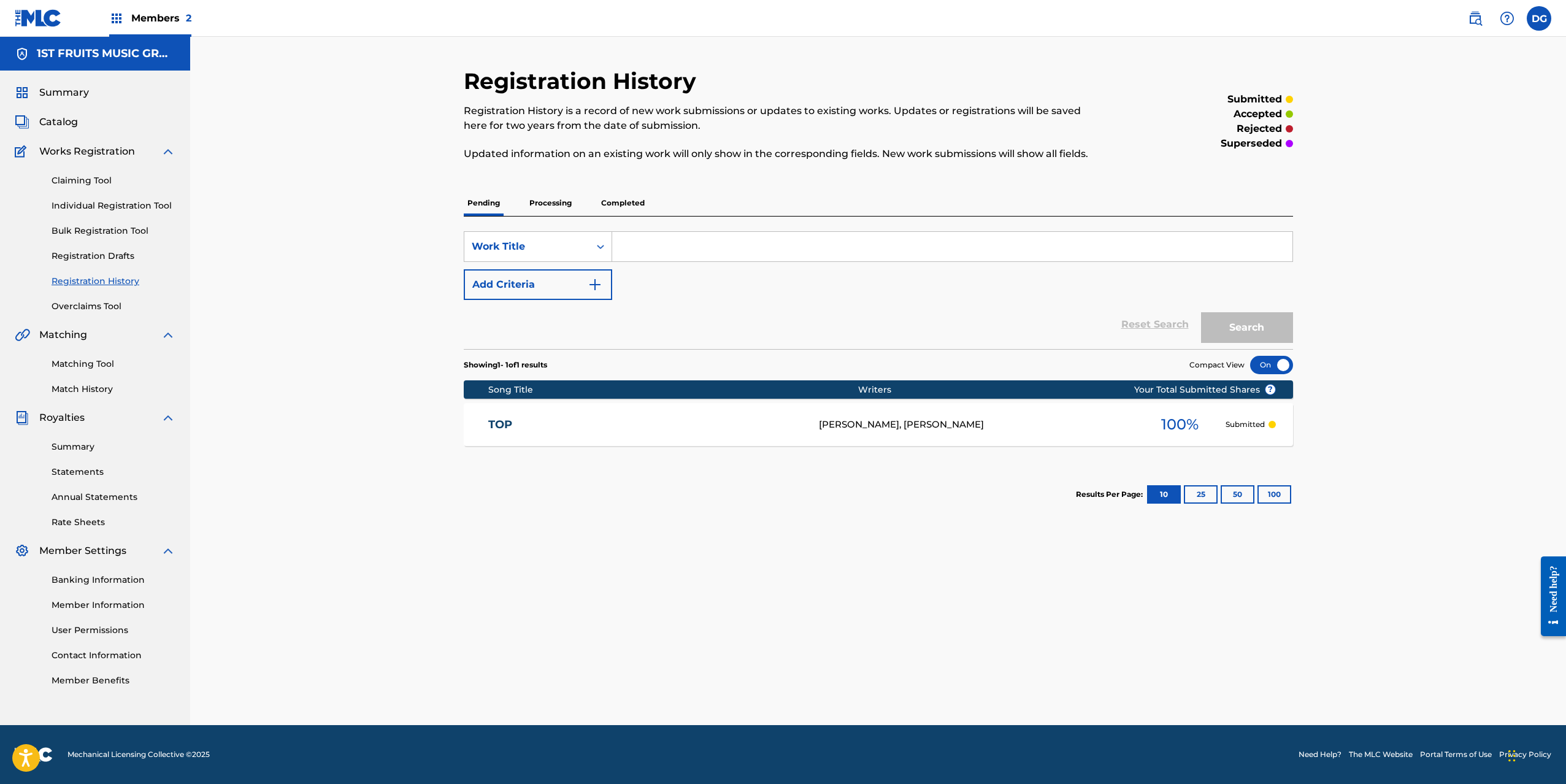
click at [695, 255] on input "Search Form" at bounding box center [953, 247] width 681 height 29
type input "T"
click at [1387, 253] on div "Registration History Registration History is a record of new work submissions o…" at bounding box center [877, 381] width 1376 height 688
click at [1536, 22] on label at bounding box center [1539, 18] width 24 height 24
click at [1539, 18] on input "[PERSON_NAME] Good [EMAIL_ADDRESS][DOMAIN_NAME] Notification Preferences Profil…" at bounding box center [1539, 18] width 0 height 0
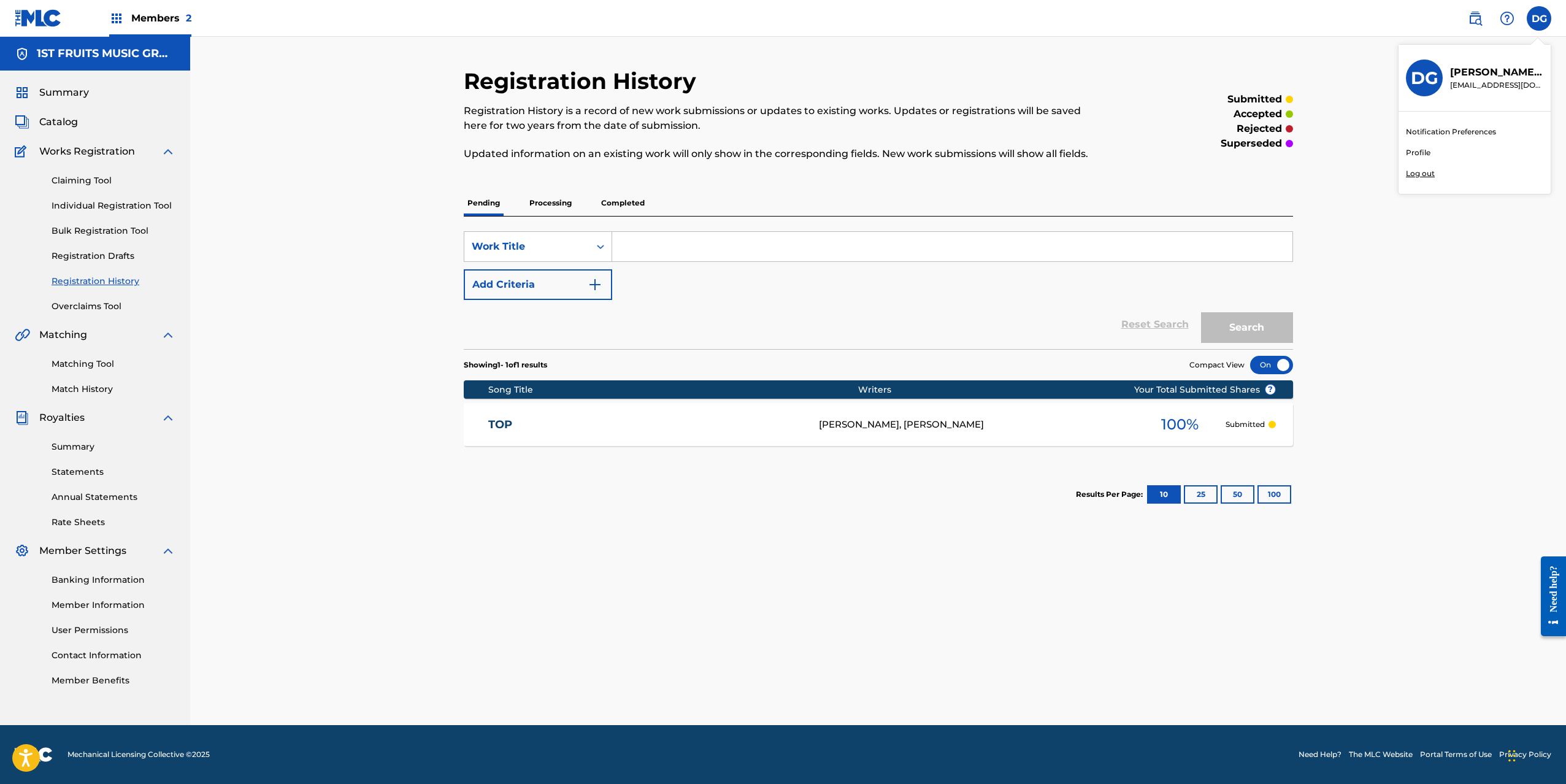
click at [1418, 174] on p "Log out" at bounding box center [1420, 173] width 28 height 11
click at [1539, 18] on input "[PERSON_NAME] Good [EMAIL_ADDRESS][DOMAIN_NAME] Notification Preferences Profil…" at bounding box center [1539, 18] width 0 height 0
